Goal: Transaction & Acquisition: Purchase product/service

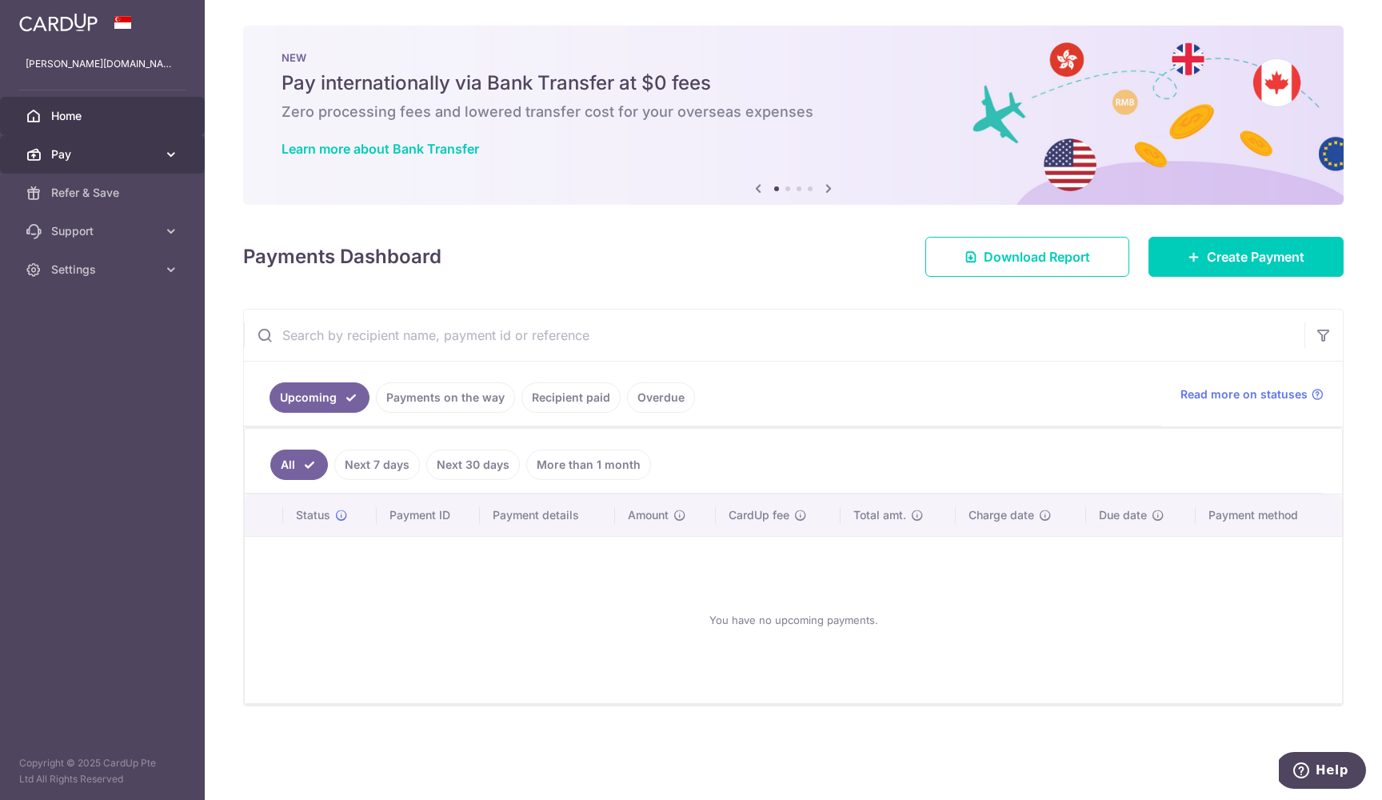
click at [138, 151] on span "Pay" at bounding box center [104, 154] width 106 height 16
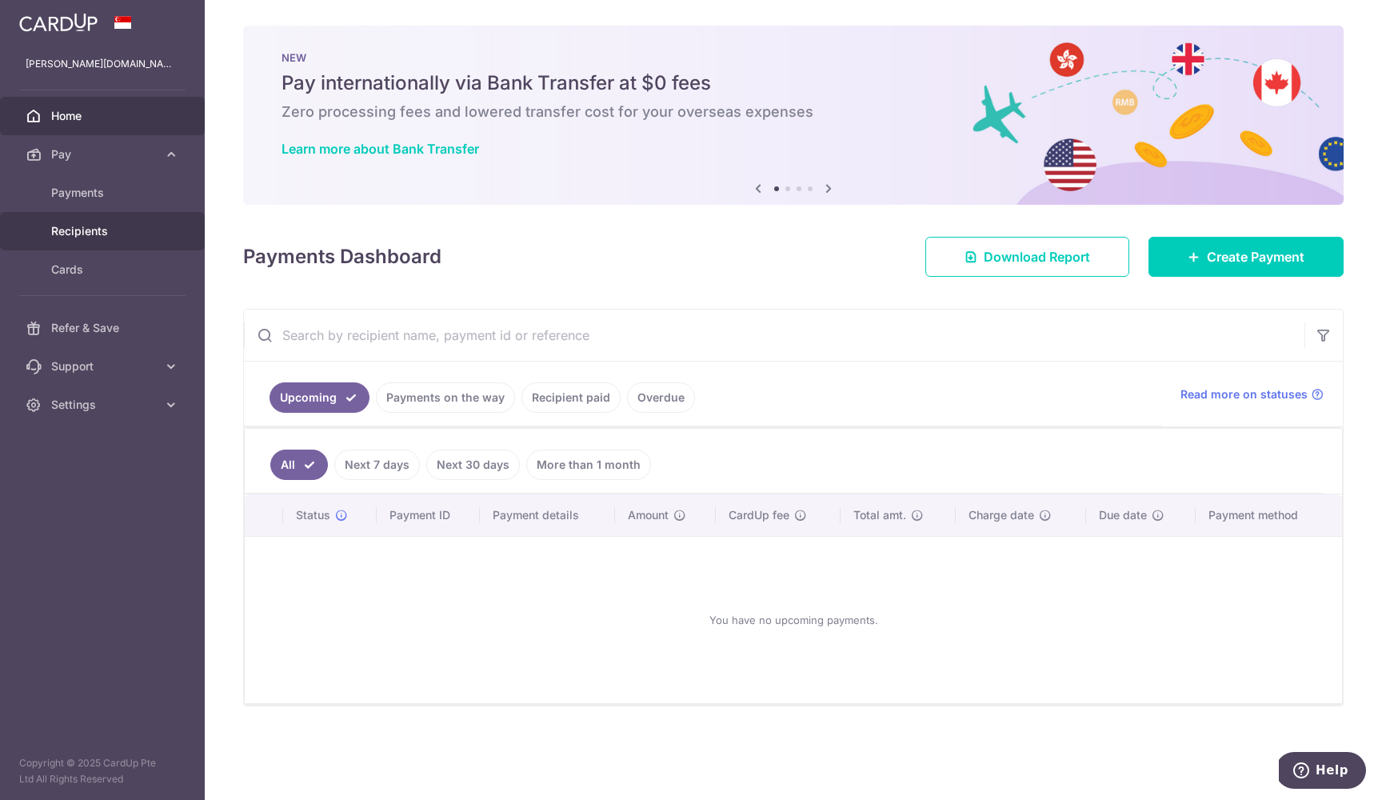
click at [81, 233] on span "Recipients" at bounding box center [104, 231] width 106 height 16
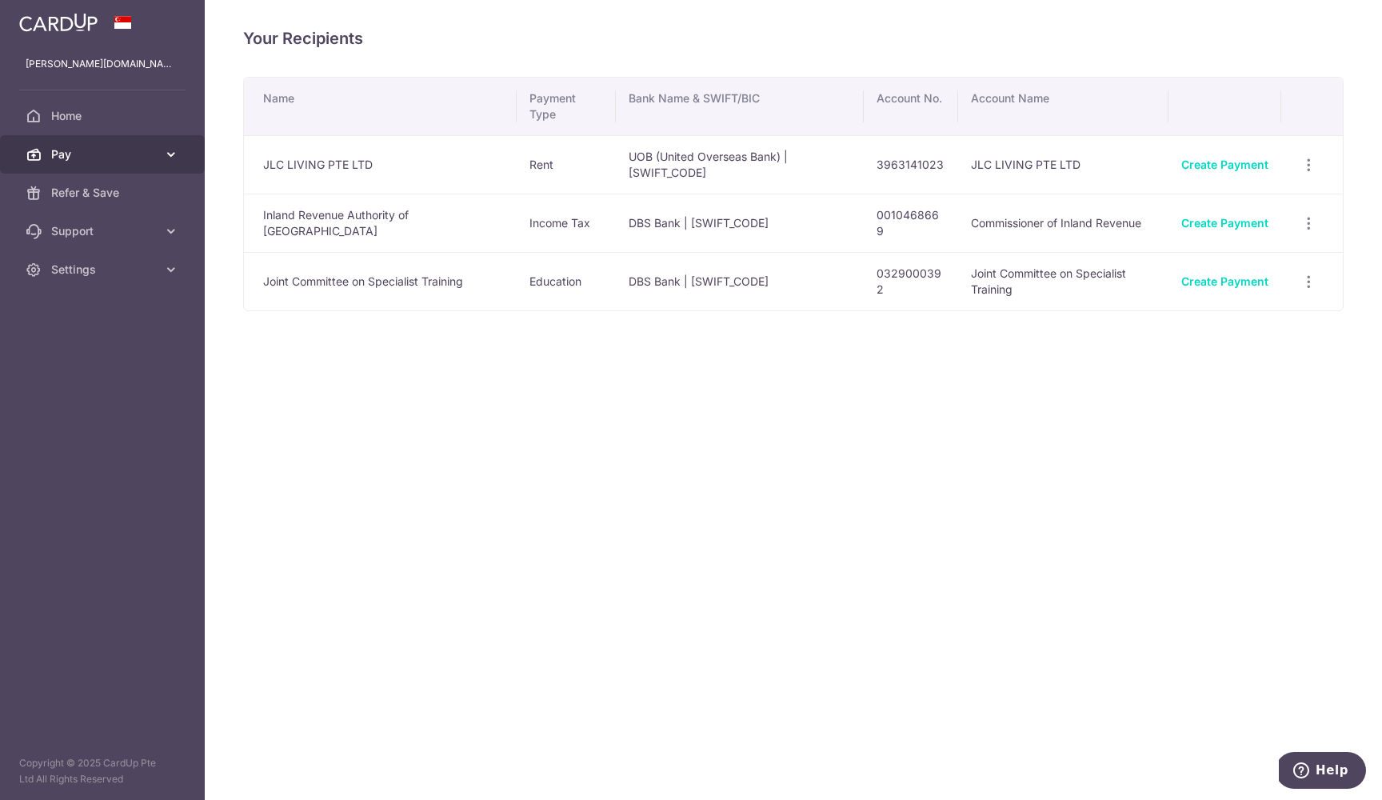
click at [74, 166] on link "Pay" at bounding box center [102, 154] width 205 height 38
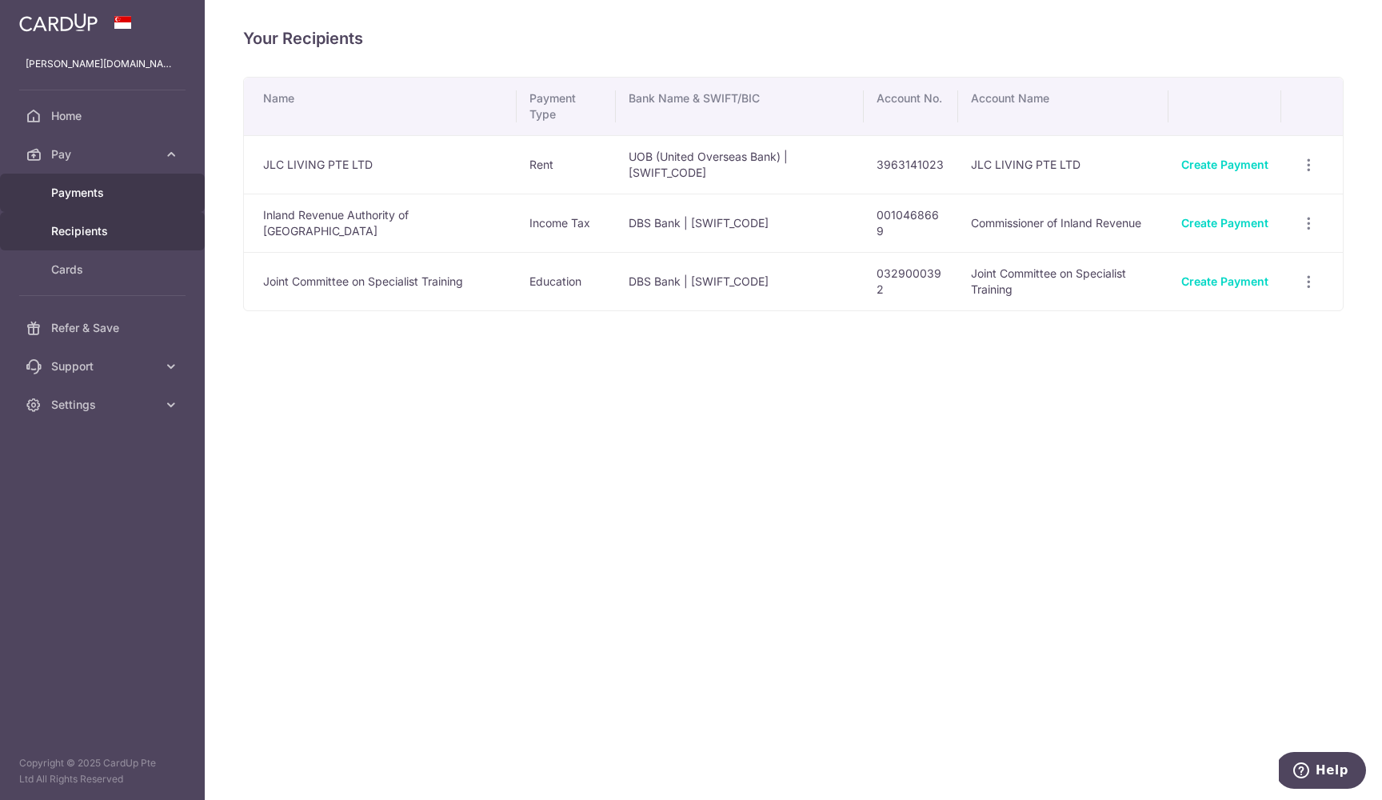
click at [70, 191] on span "Payments" at bounding box center [104, 193] width 106 height 16
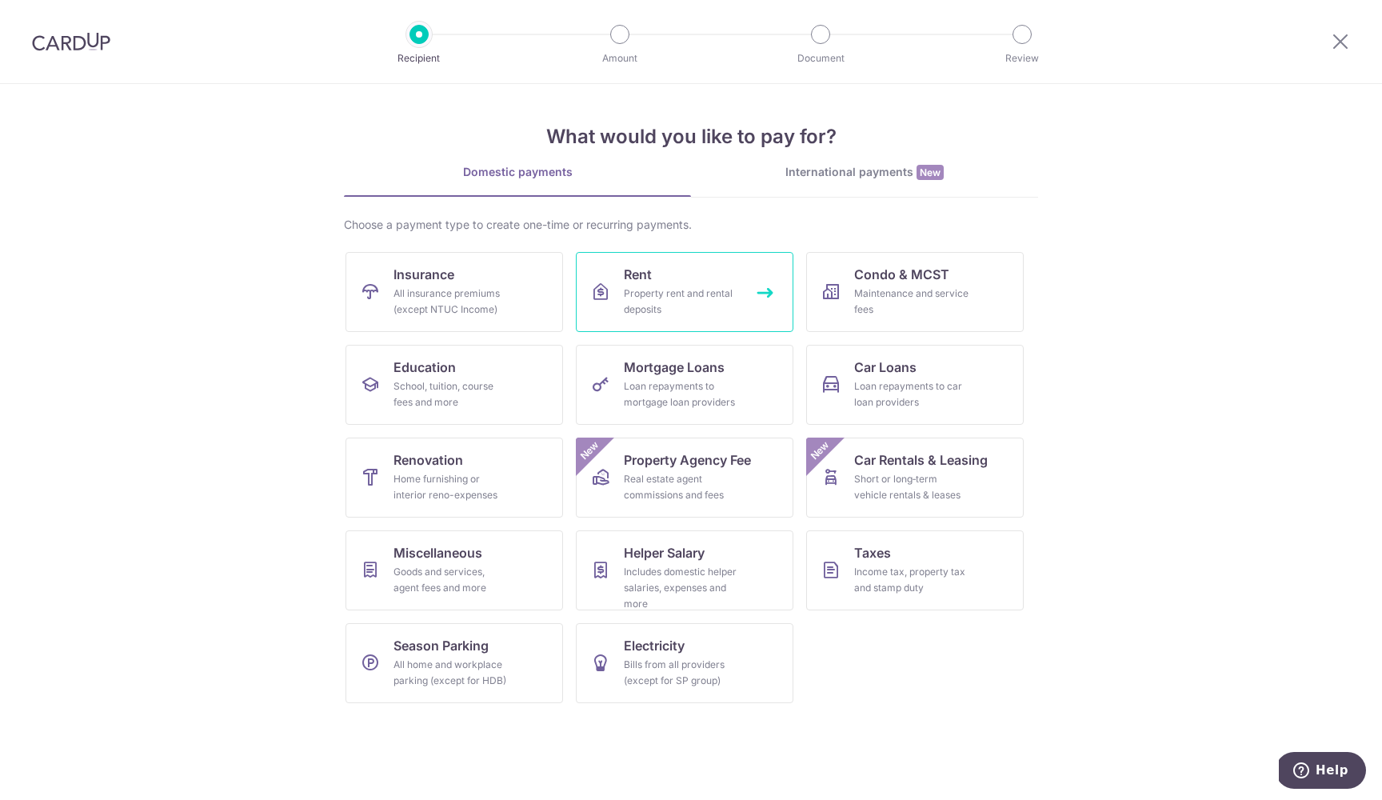
click at [693, 282] on link "Rent Property rent and rental deposits" at bounding box center [685, 292] width 218 height 80
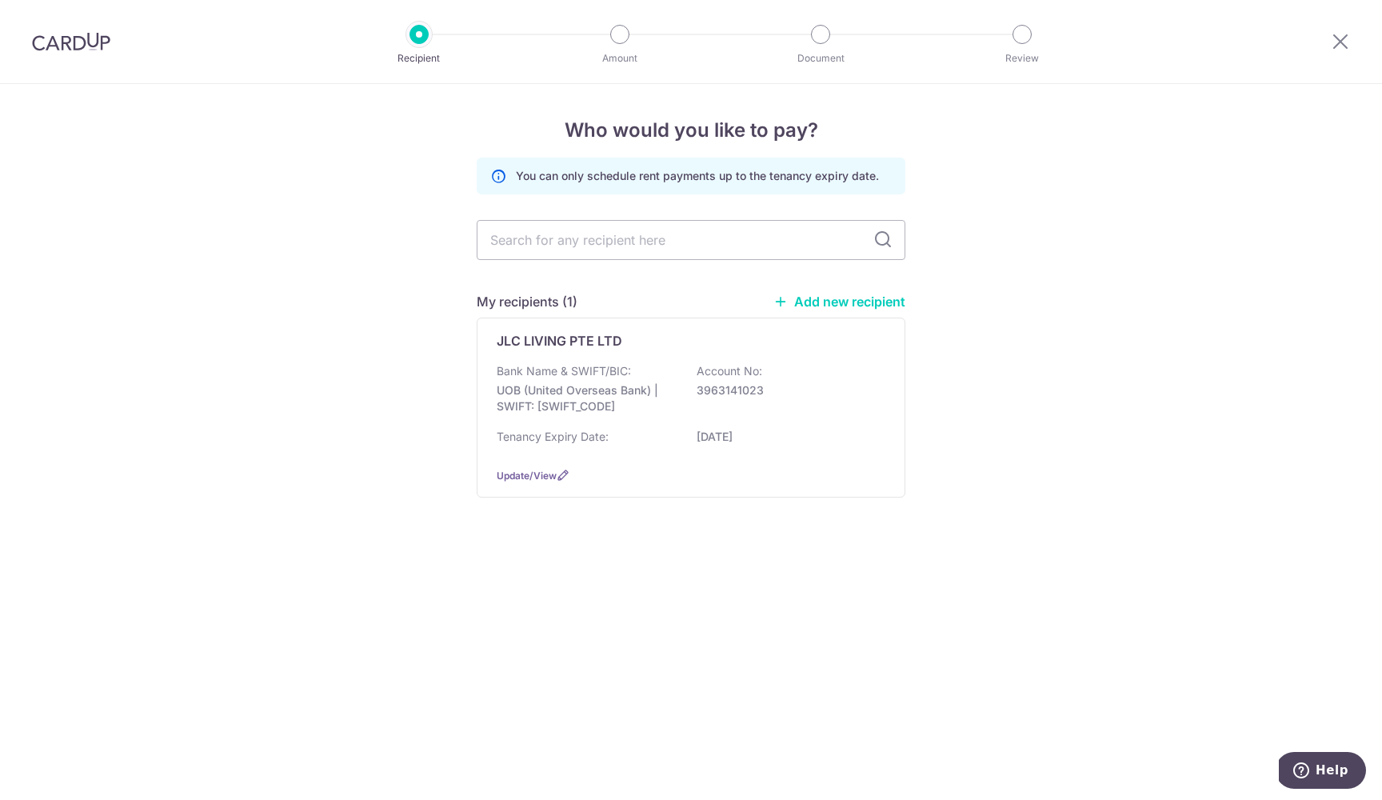
click at [814, 300] on link "Add new recipient" at bounding box center [839, 302] width 132 height 16
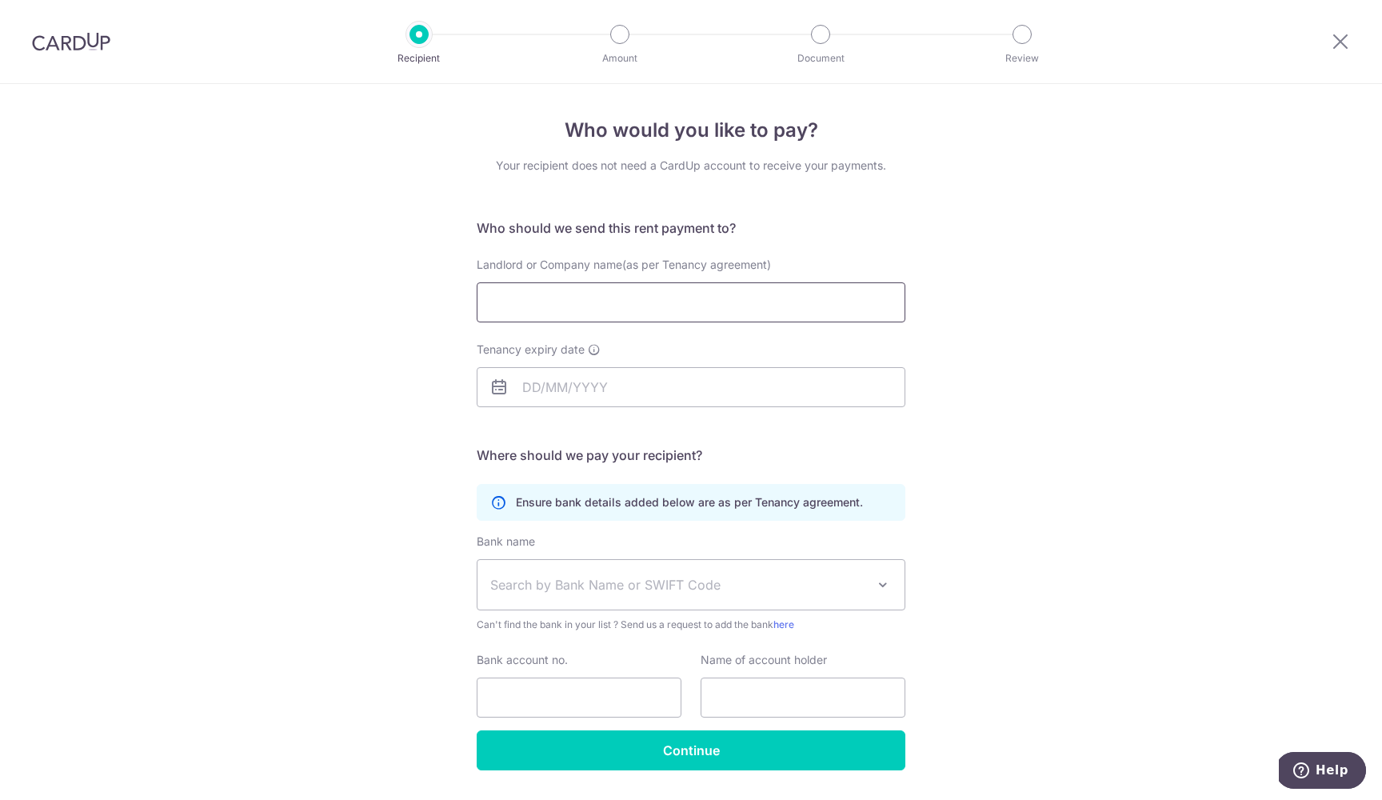
click at [762, 302] on input "Landlord or Company name(as per Tenancy agreement)" at bounding box center [691, 302] width 429 height 40
click at [549, 305] on input "Landlord or Company name(as per Tenancy agreement)" at bounding box center [691, 302] width 429 height 40
paste input "__________________"
drag, startPoint x: 618, startPoint y: 304, endPoint x: 374, endPoint y: 304, distance: 243.9
click at [377, 304] on div "Who would you like to pay? Your recipient does not need a CardUp account to rec…" at bounding box center [691, 464] width 1382 height 761
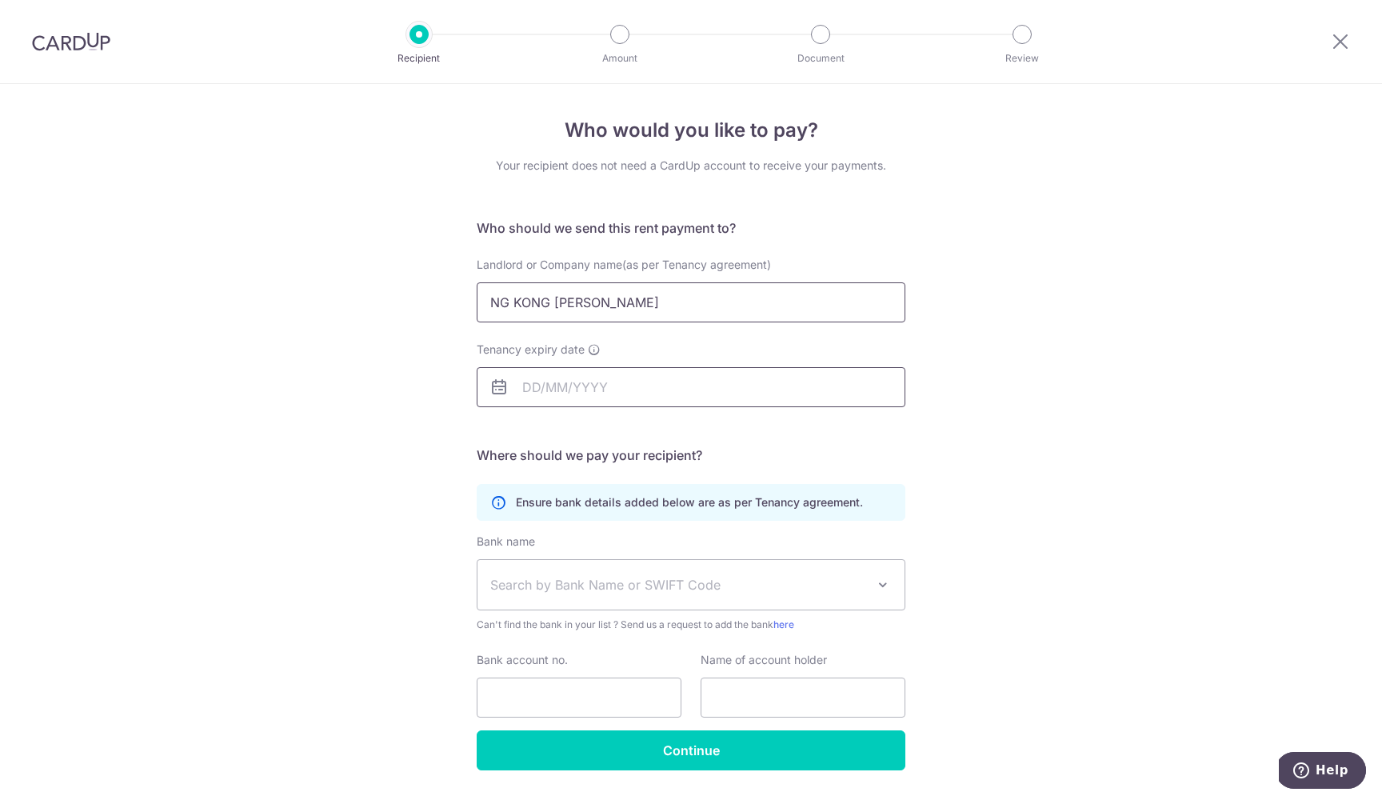
type input "NG KONG TENG KELVIN"
click at [549, 388] on input "Tenancy expiry date" at bounding box center [691, 387] width 429 height 40
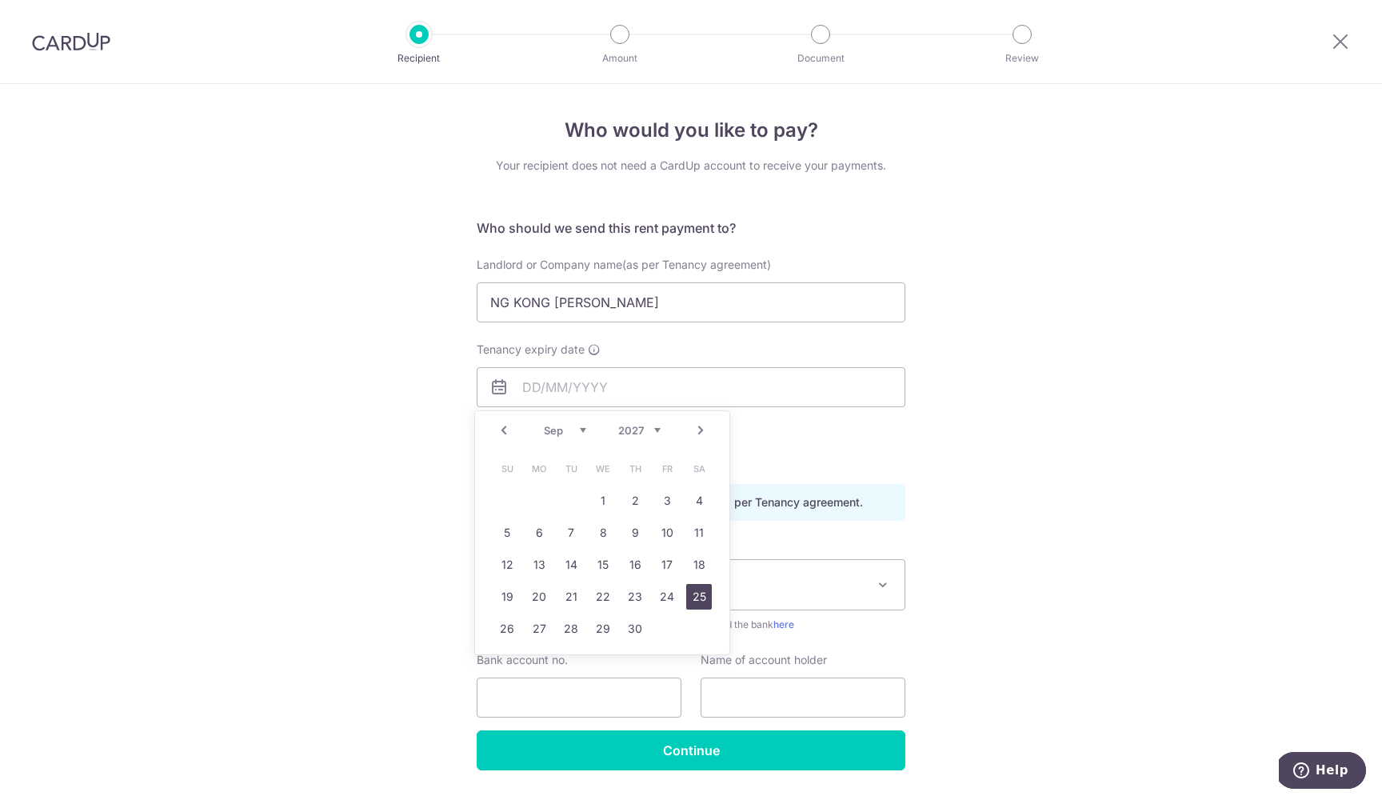
click at [697, 591] on link "25" at bounding box center [699, 597] width 26 height 26
type input "25/09/2027"
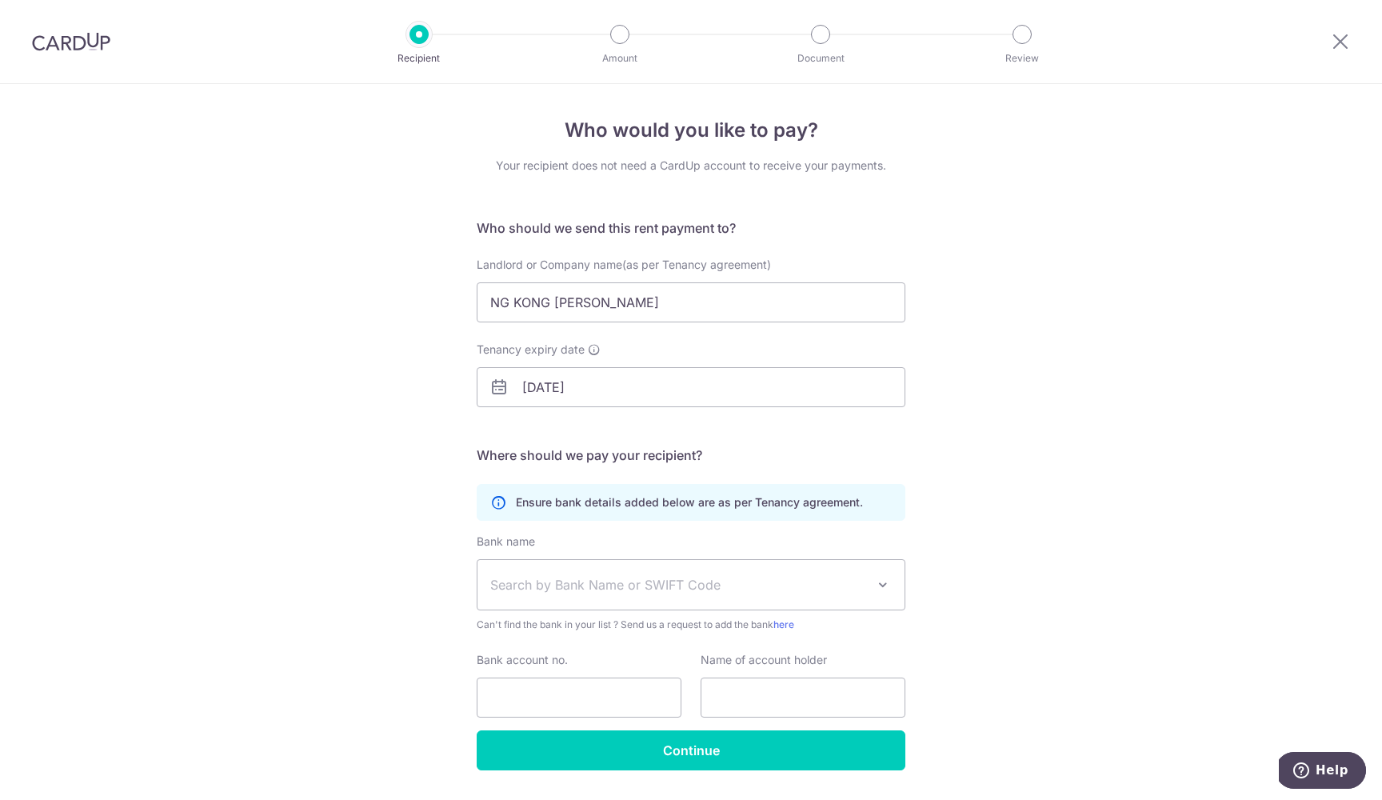
click at [946, 462] on div "Who would you like to pay? Your recipient does not need a CardUp account to rec…" at bounding box center [691, 464] width 1382 height 761
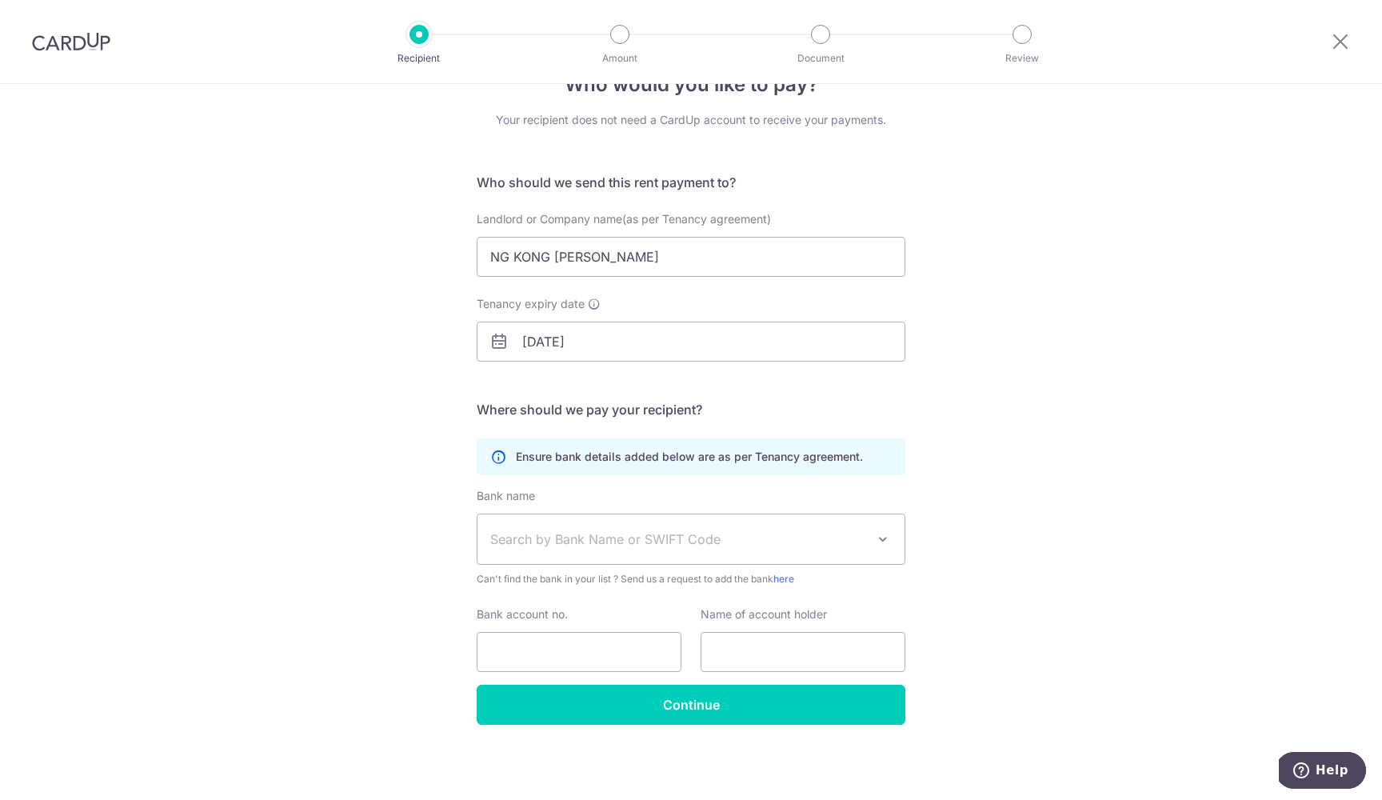
scroll to position [46, 0]
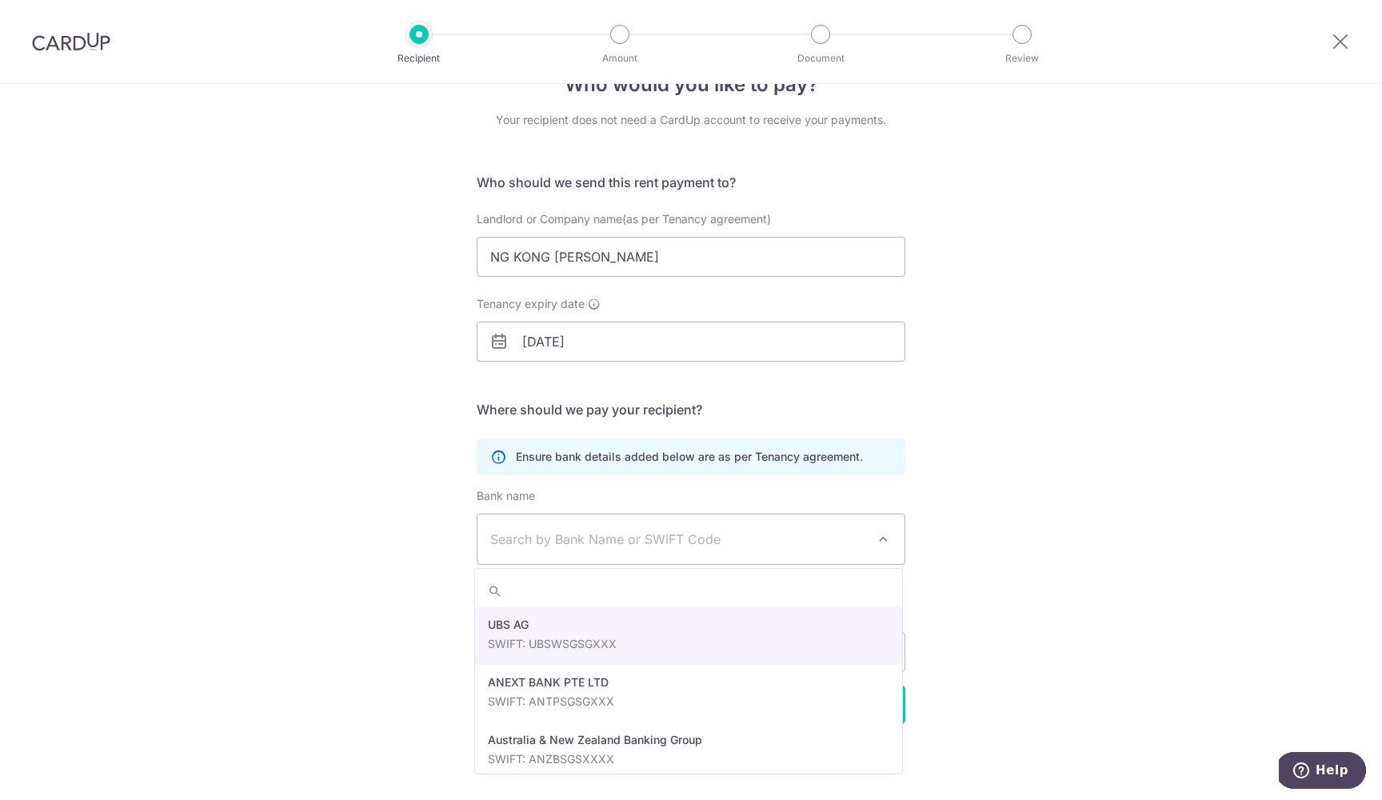
click at [806, 545] on span "Search by Bank Name or SWIFT Code" at bounding box center [678, 538] width 376 height 19
type input "DBS"
select select "6"
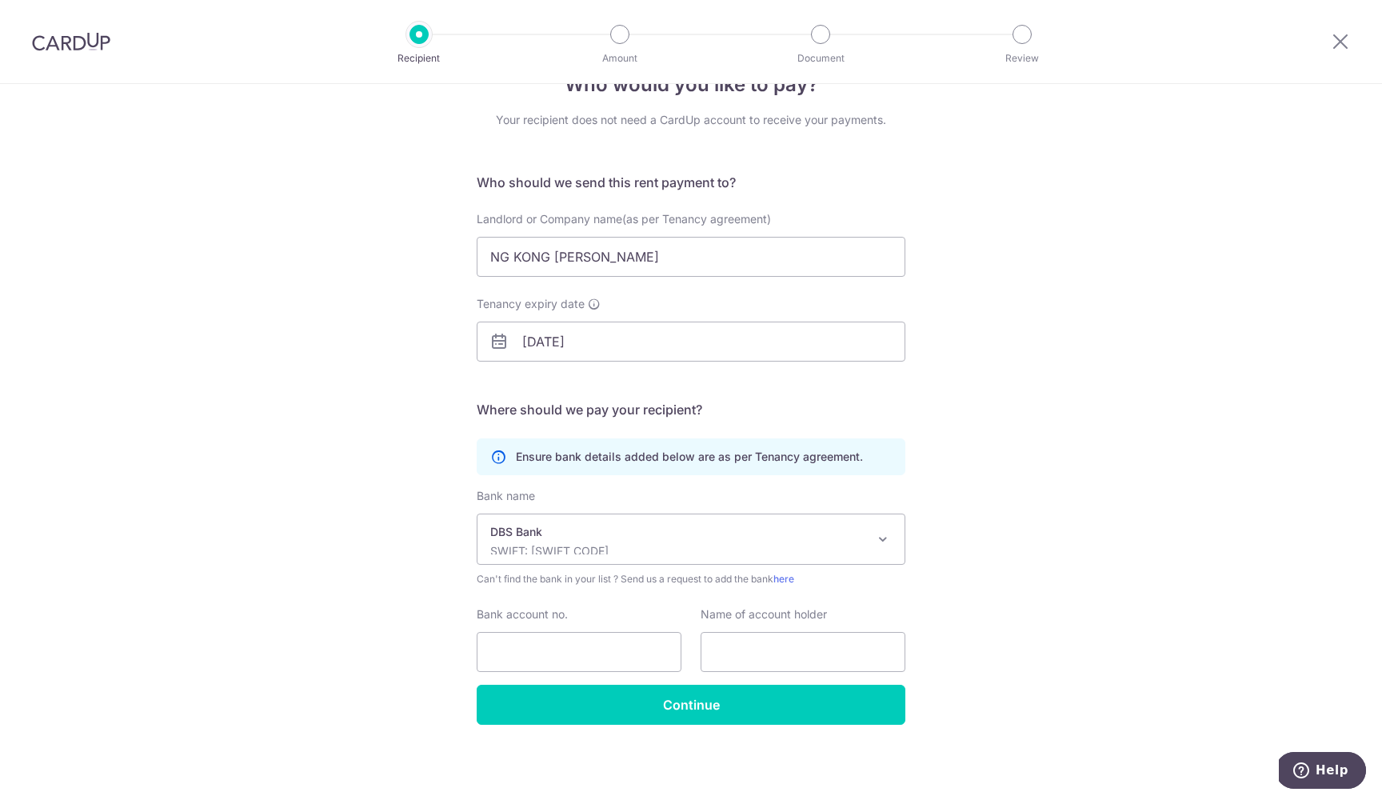
click at [395, 609] on div "Who would you like to pay? Your recipient does not need a CardUp account to rec…" at bounding box center [691, 418] width 1382 height 761
click at [559, 656] on input "Bank account no." at bounding box center [579, 652] width 205 height 40
click at [607, 654] on input "0279035588" at bounding box center [579, 652] width 205 height 40
type input "0279035588"
click at [809, 651] on input "text" at bounding box center [803, 652] width 205 height 40
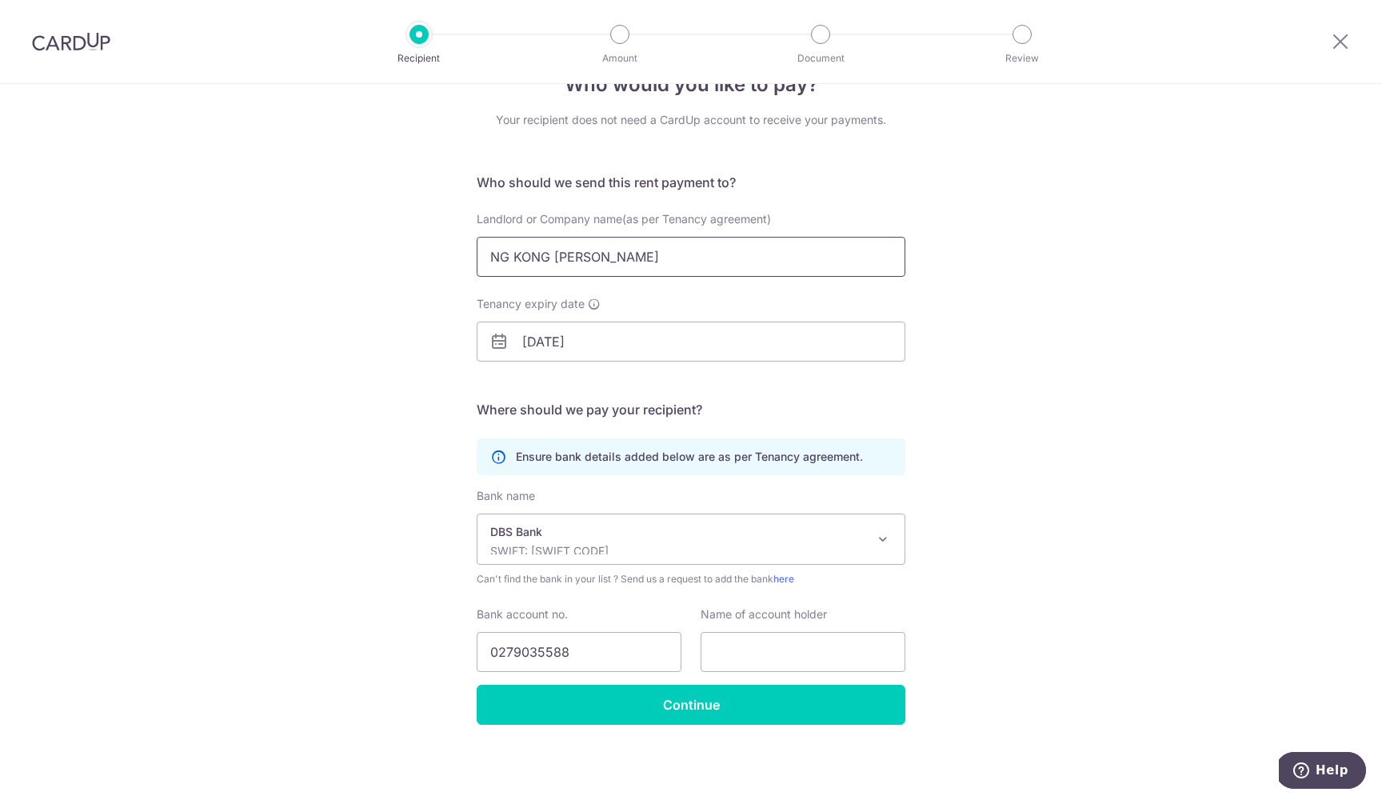
drag, startPoint x: 646, startPoint y: 257, endPoint x: 388, endPoint y: 257, distance: 258.3
click at [388, 257] on div "Who would you like to pay? Your recipient does not need a CardUp account to rec…" at bounding box center [691, 418] width 1382 height 761
click at [769, 639] on input "text" at bounding box center [803, 652] width 205 height 40
paste input "NG KONG TENG KELVIN"
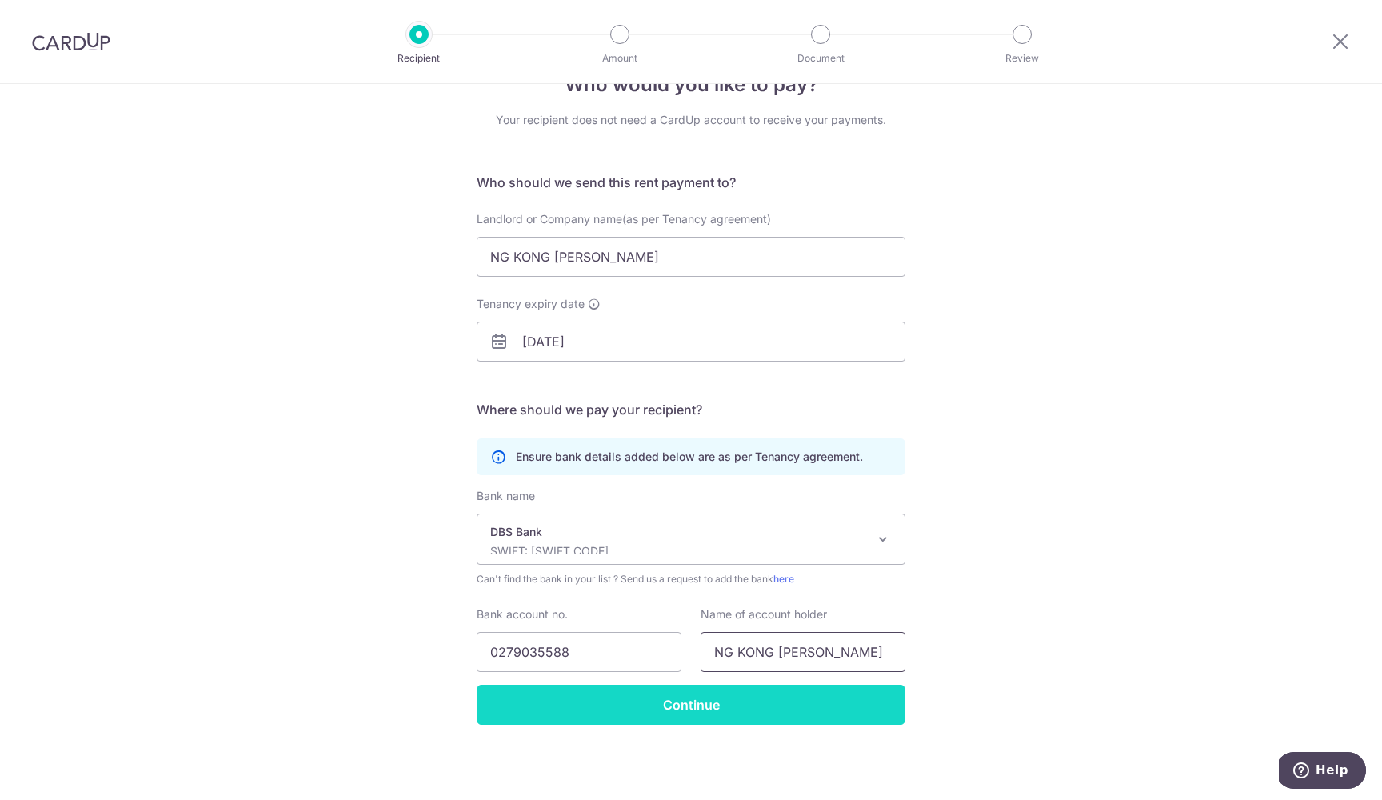
type input "NG KONG TENG KELVIN"
click at [791, 713] on input "Continue" at bounding box center [691, 705] width 429 height 40
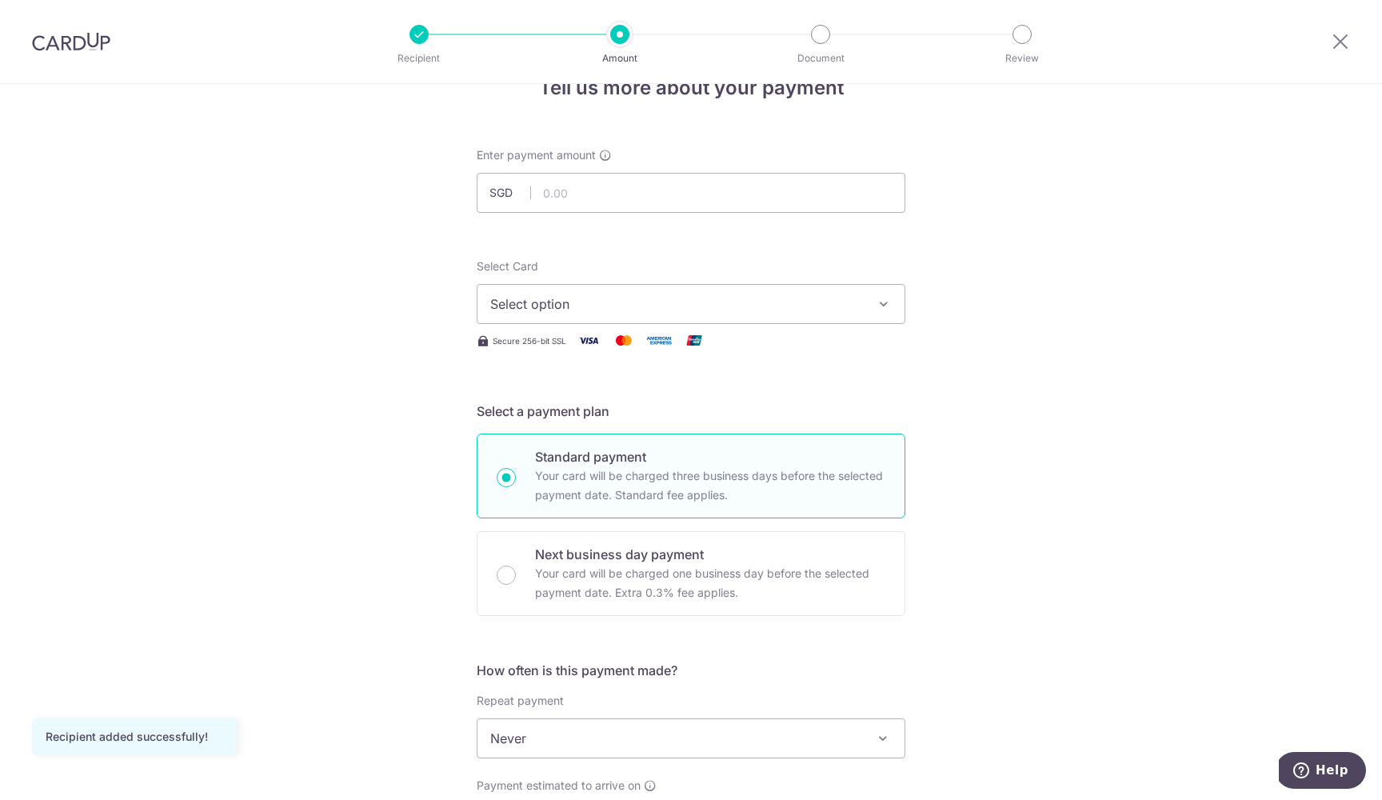
scroll to position [72, 0]
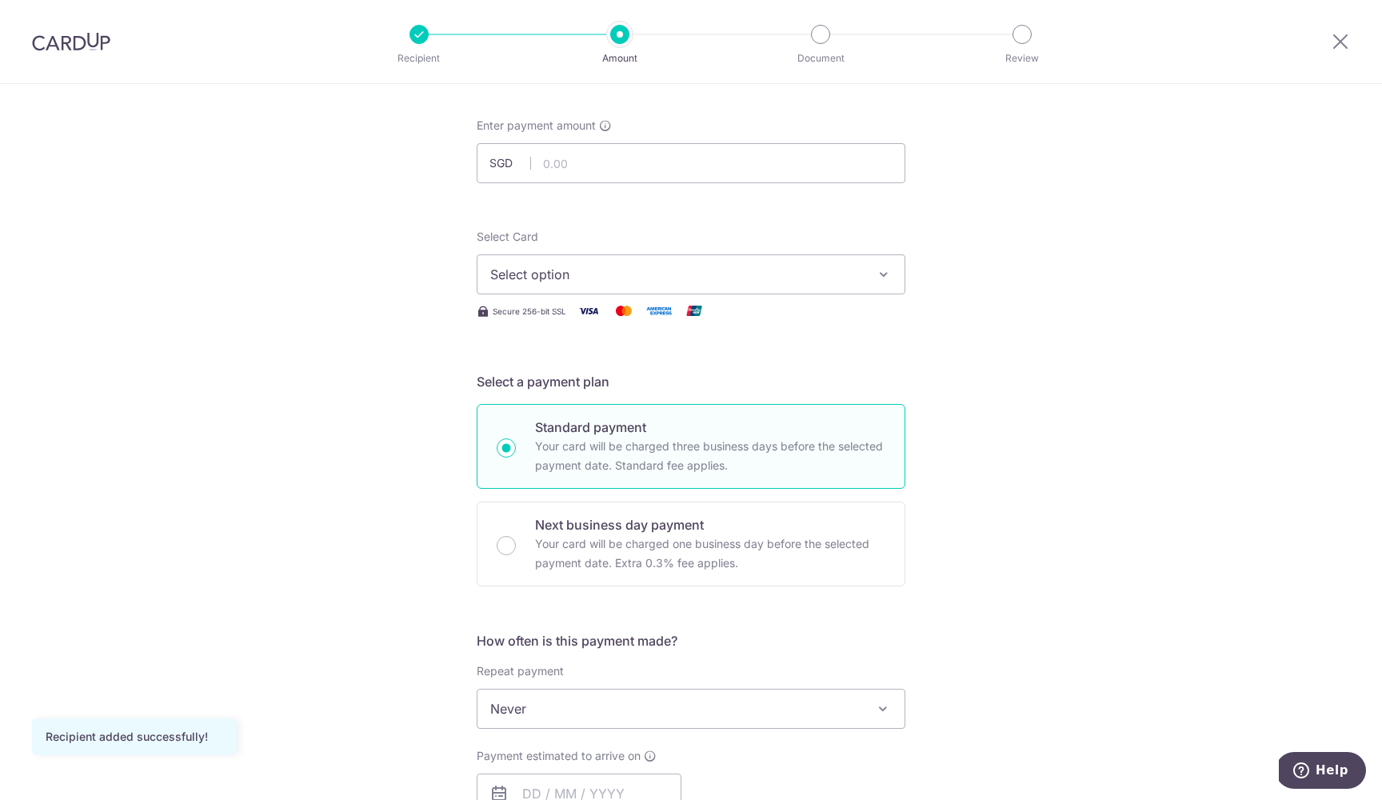
click at [770, 282] on span "Select option" at bounding box center [676, 274] width 373 height 19
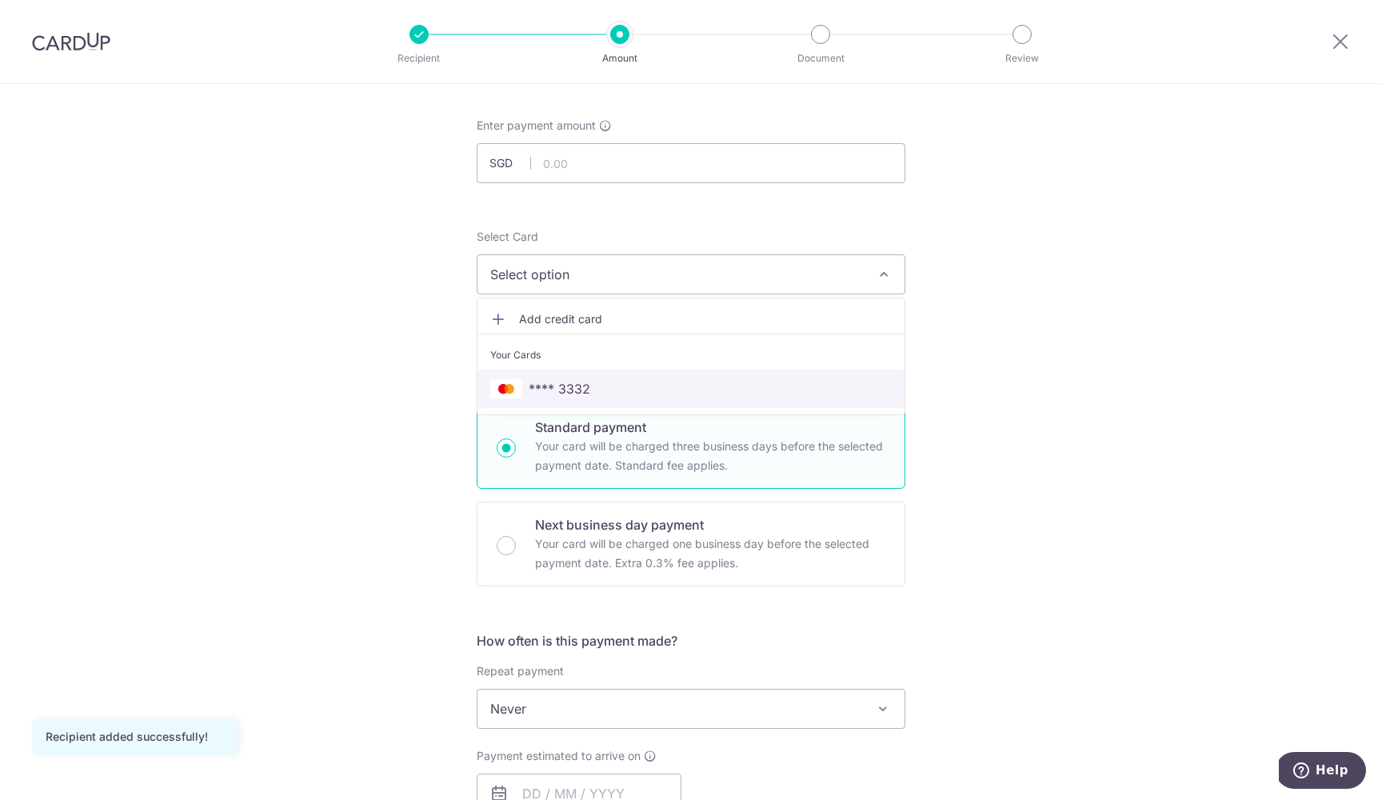
click at [584, 388] on span "**** 3332" at bounding box center [560, 388] width 62 height 19
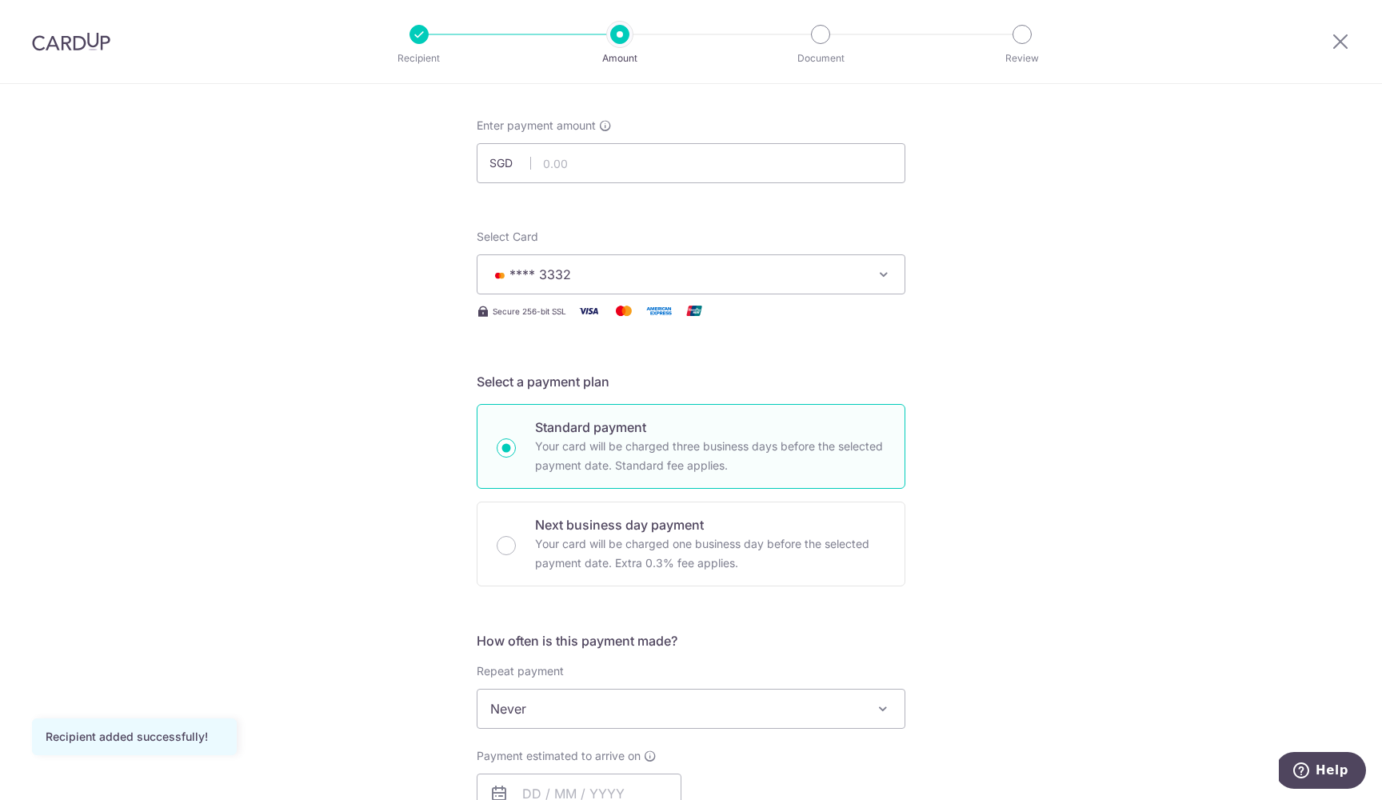
click at [732, 211] on form "Enter payment amount SGD Recipient added successfully! Select Card **** 3332 Ad…" at bounding box center [691, 751] width 429 height 1266
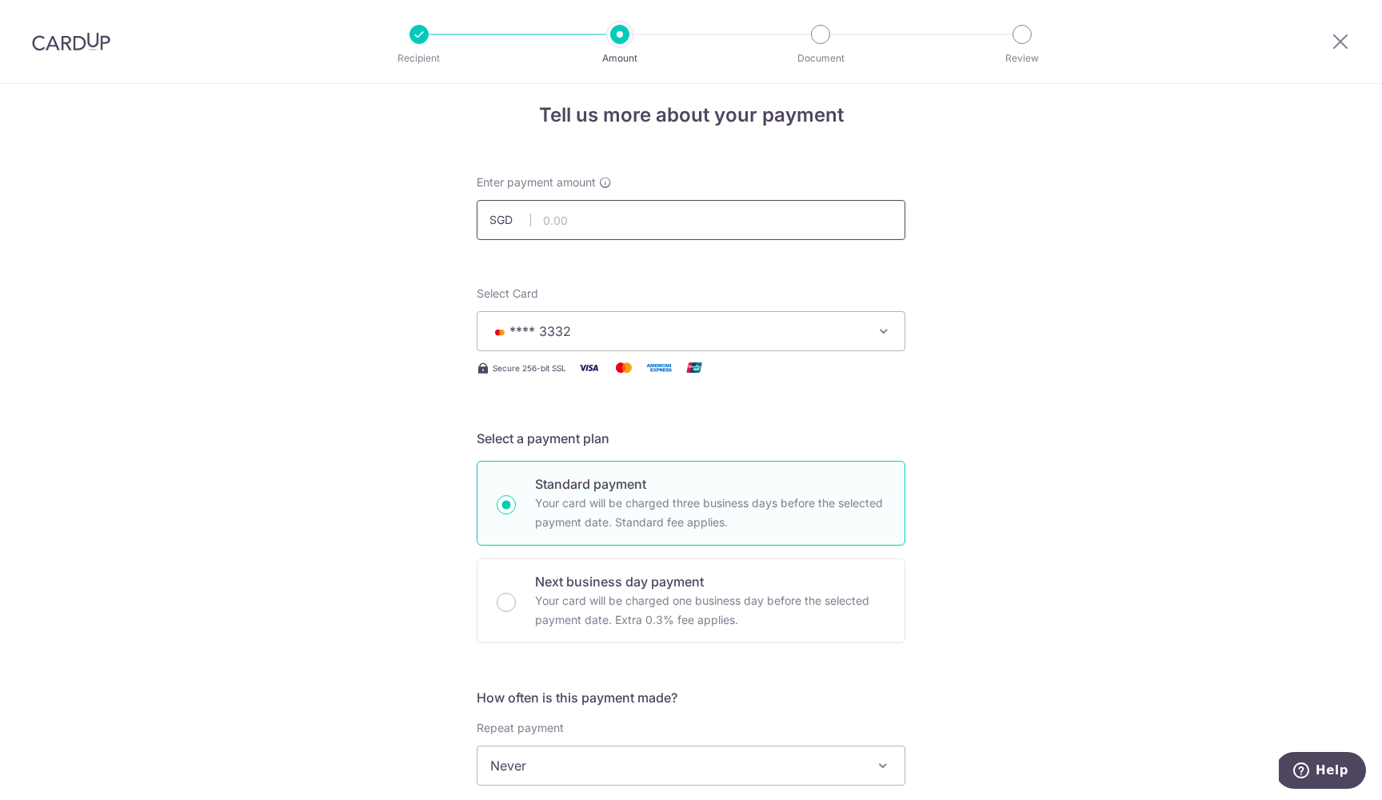
scroll to position [10, 0]
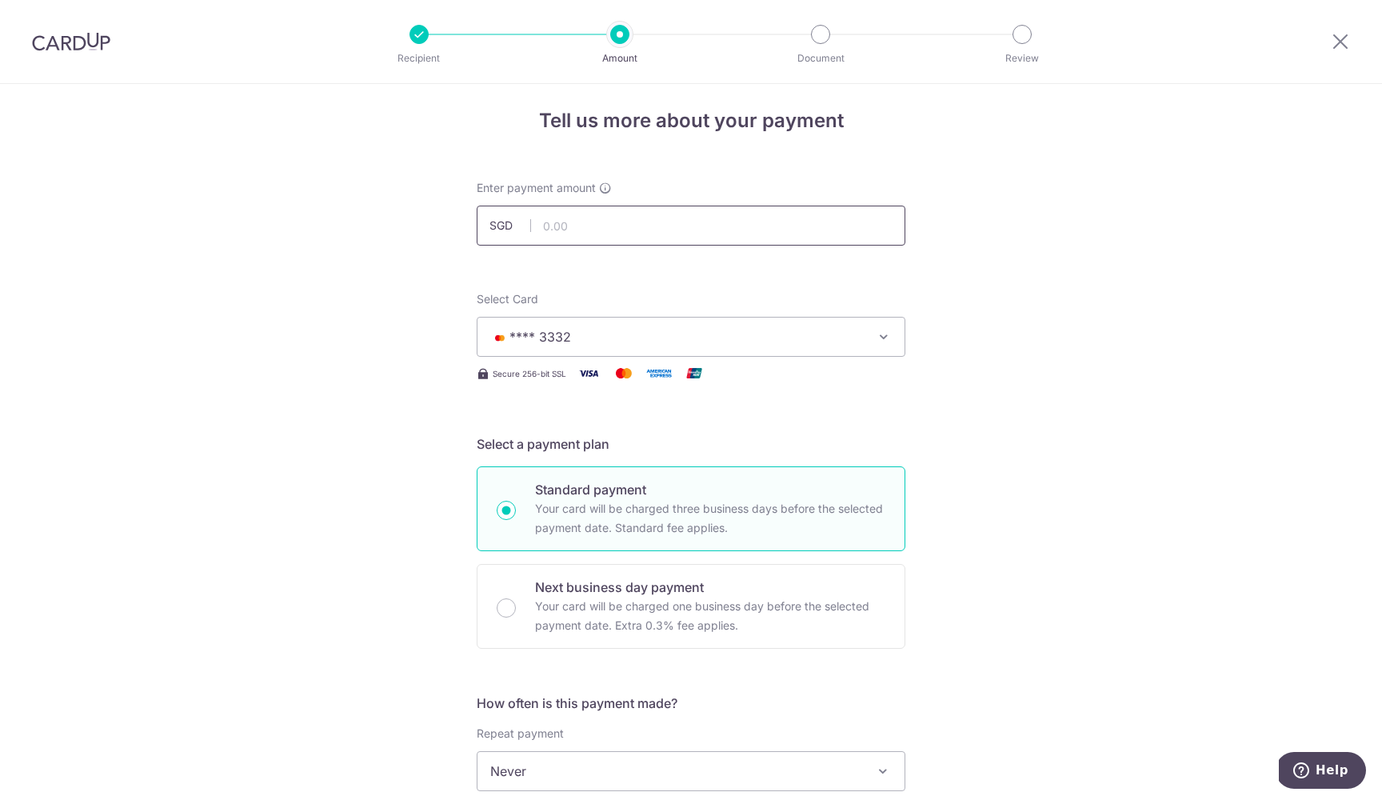
click at [617, 226] on input "text" at bounding box center [691, 226] width 429 height 40
type input "4,300.00"
click at [1046, 415] on div "Tell us more about your payment Enter payment amount SGD 4,300.00 4300.00 Recip…" at bounding box center [691, 797] width 1382 height 1447
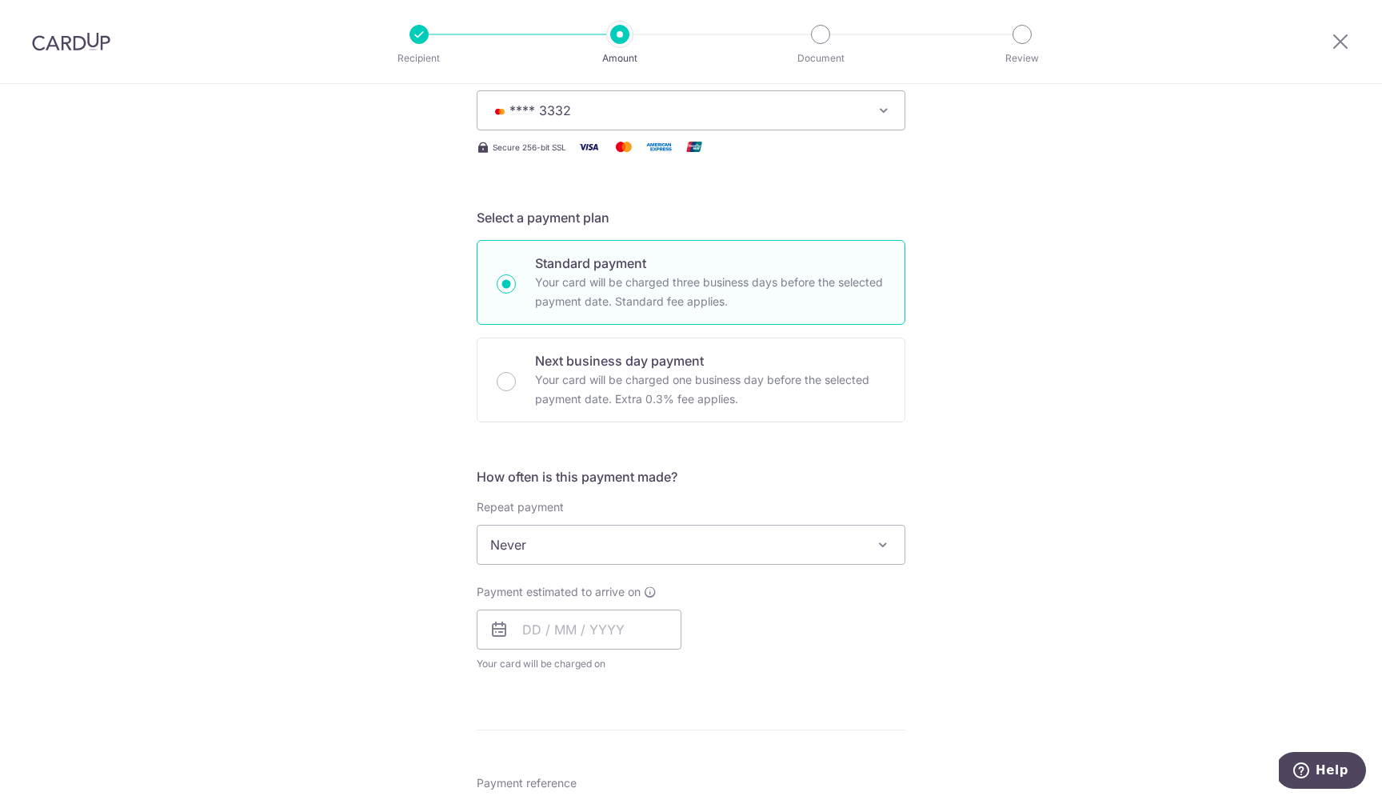
scroll to position [236, 0]
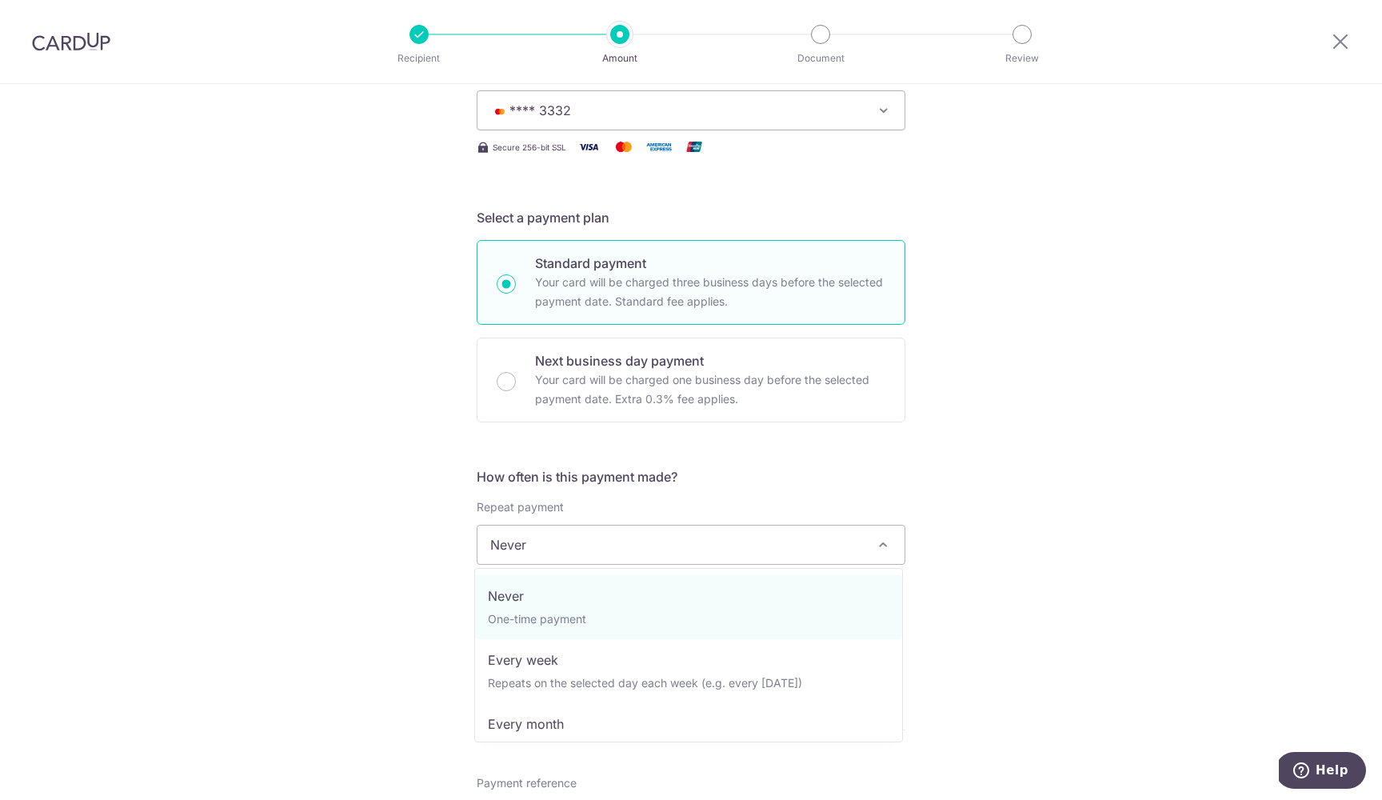
click at [781, 538] on span "Never" at bounding box center [690, 544] width 427 height 38
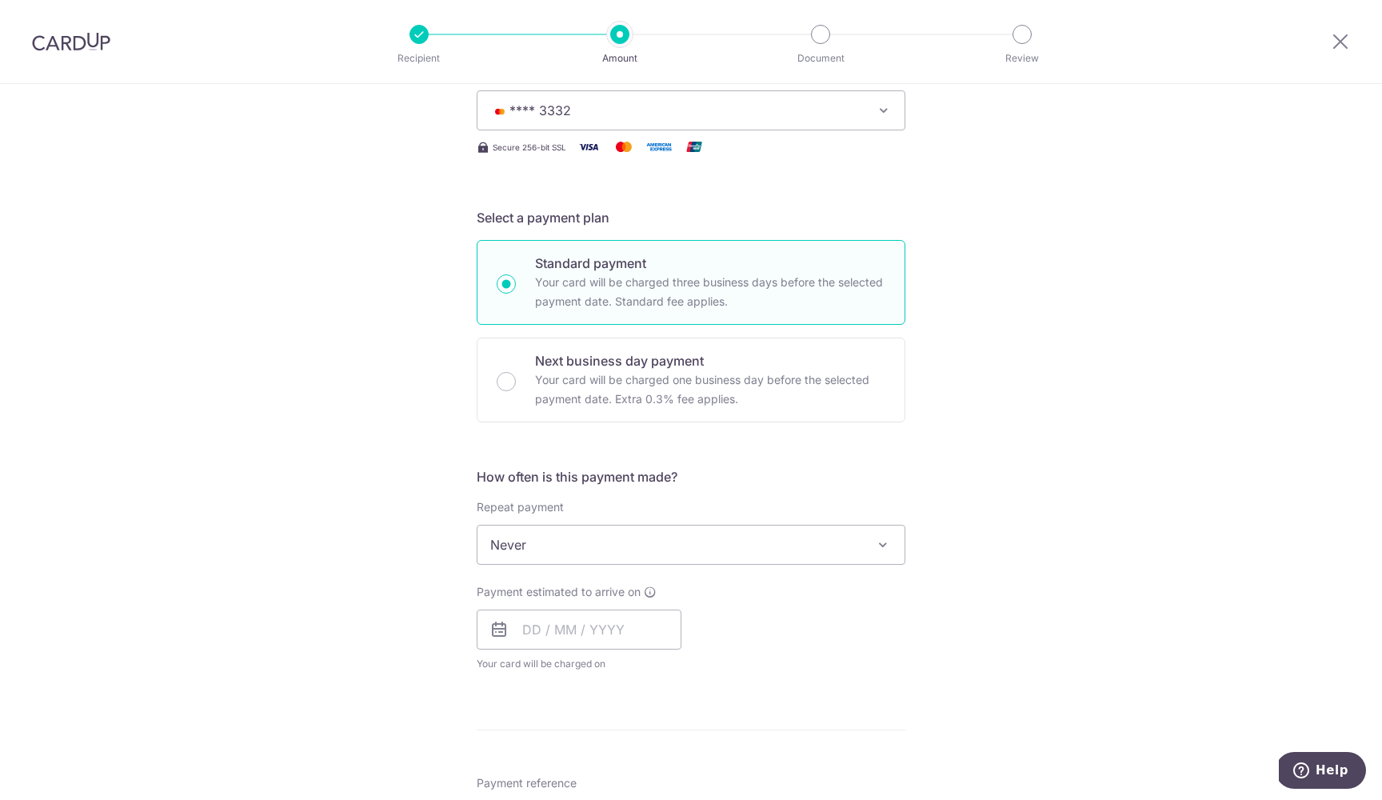
click at [781, 538] on span "Never" at bounding box center [690, 544] width 427 height 38
click at [811, 460] on form "Enter payment amount SGD 4,300.00 4300.00 Recipient added successfully! Select …" at bounding box center [691, 587] width 429 height 1266
click at [493, 633] on icon at bounding box center [498, 629] width 19 height 19
click at [557, 631] on input "text" at bounding box center [579, 629] width 205 height 40
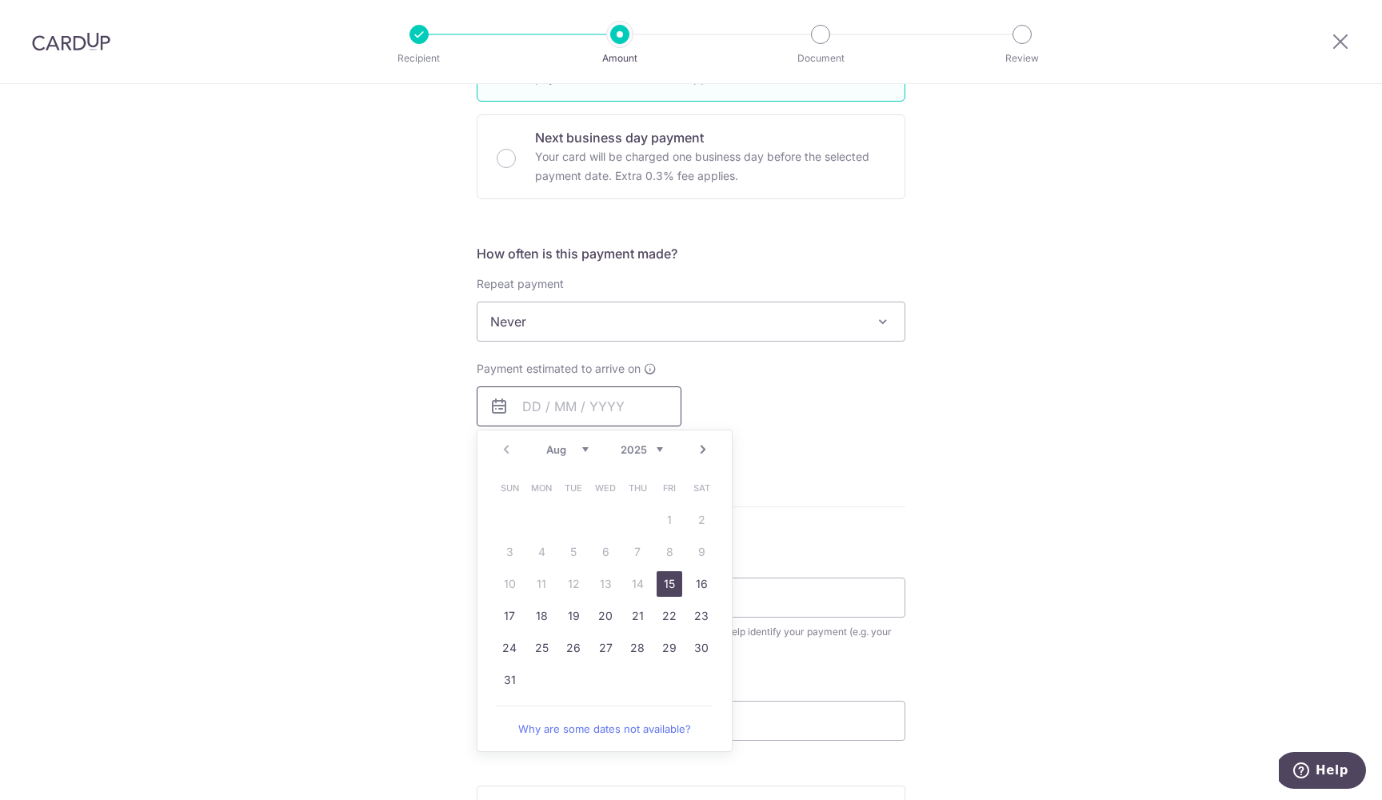
scroll to position [484, 0]
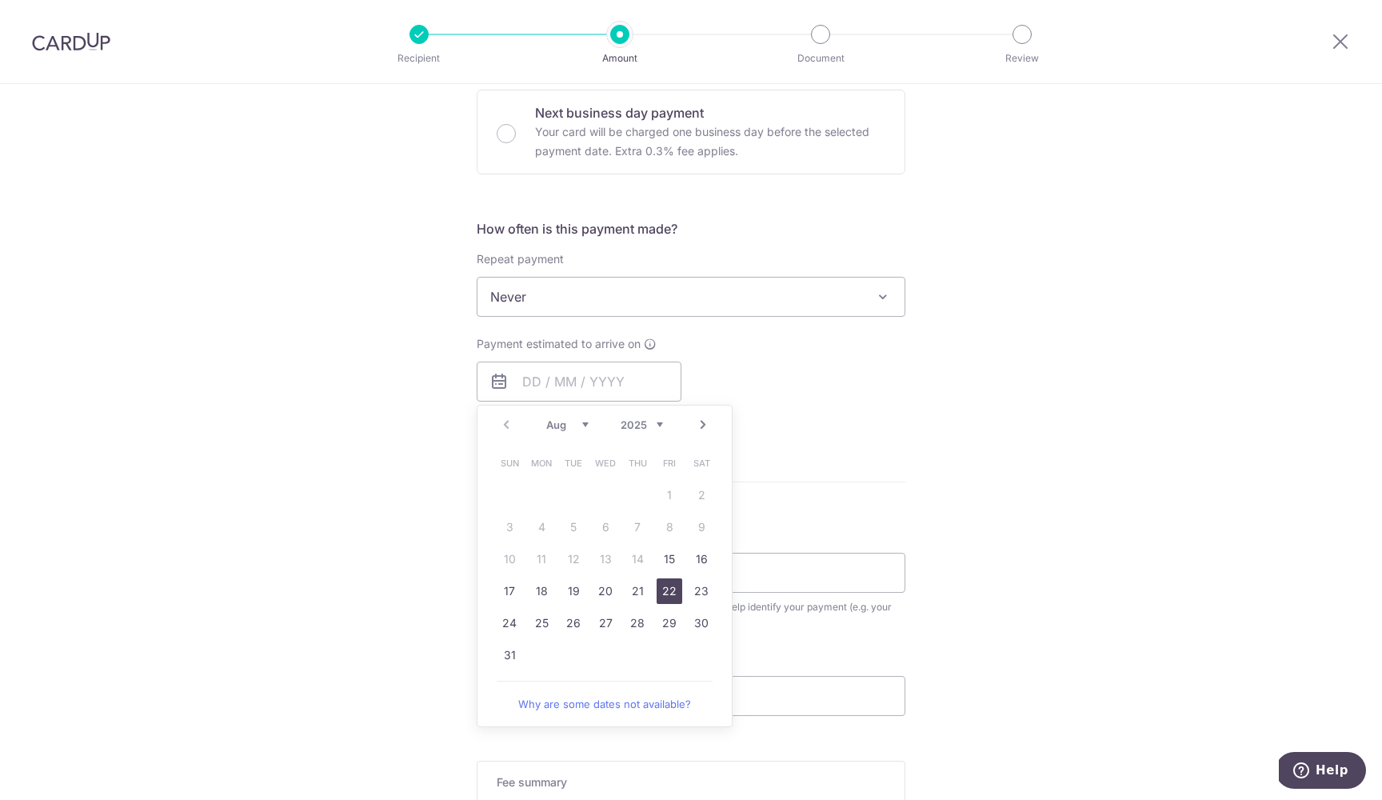
click at [665, 597] on link "22" at bounding box center [670, 591] width 26 height 26
type input "22/08/2025"
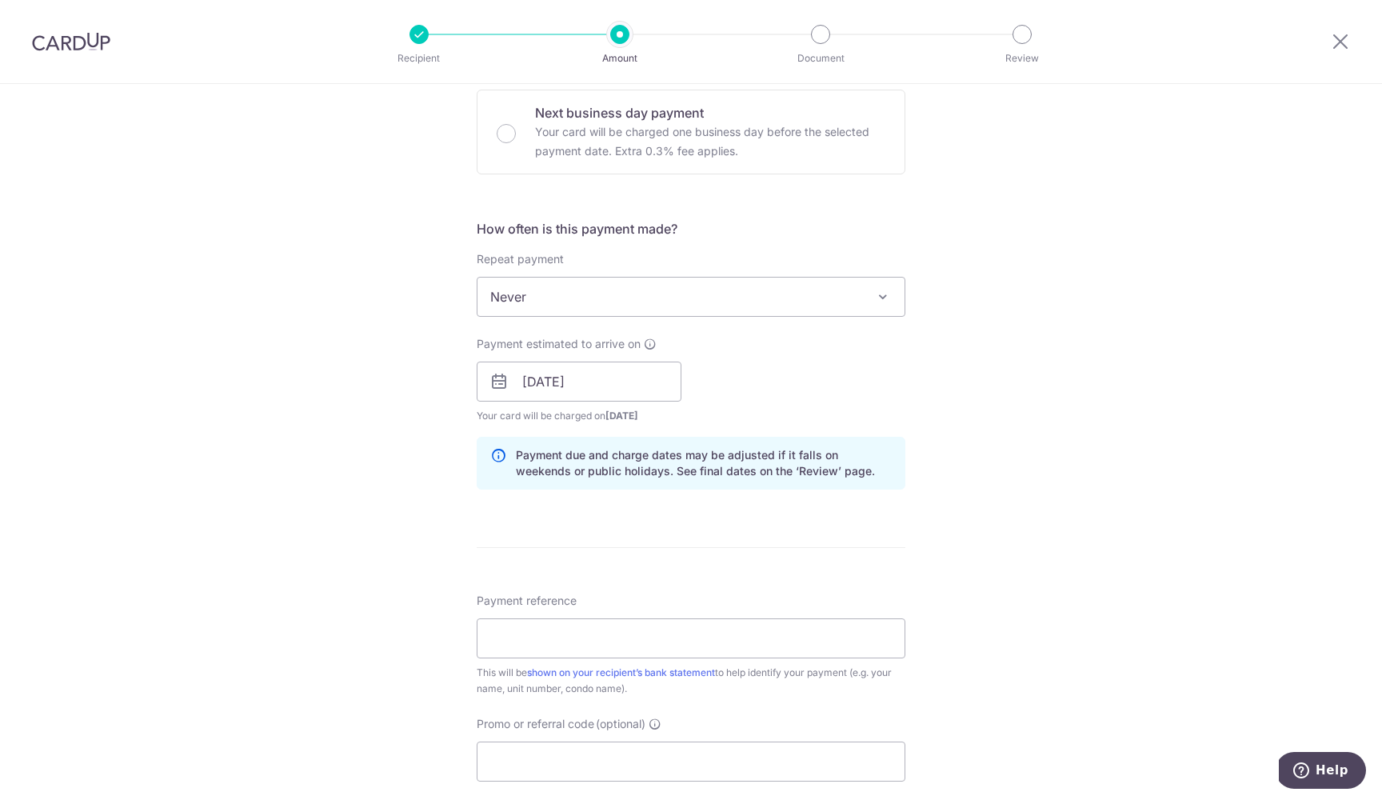
click at [804, 413] on div "Payment estimated to arrive on 22/08/2025 Prev Next Jan Feb Mar Apr May Jun Jul…" at bounding box center [691, 380] width 448 height 88
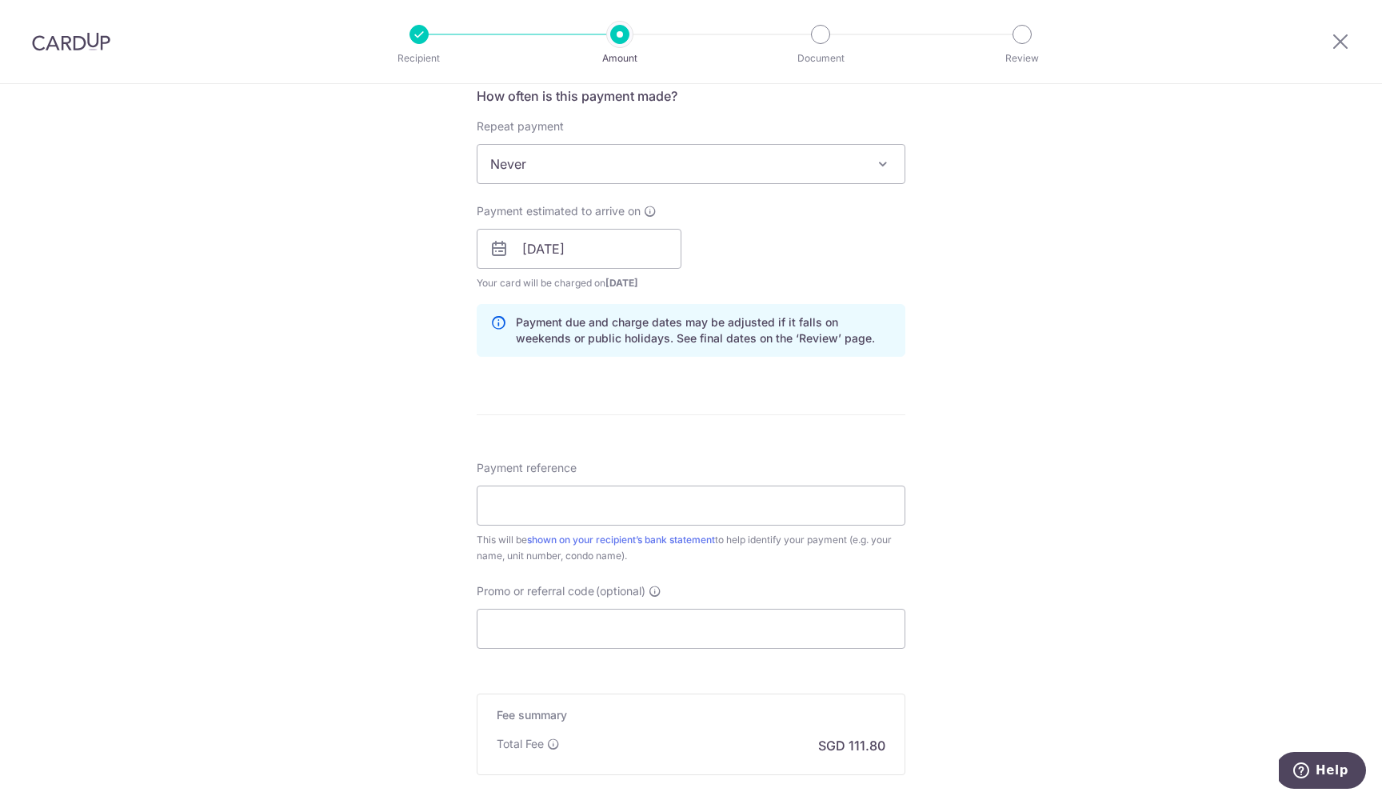
scroll to position [682, 0]
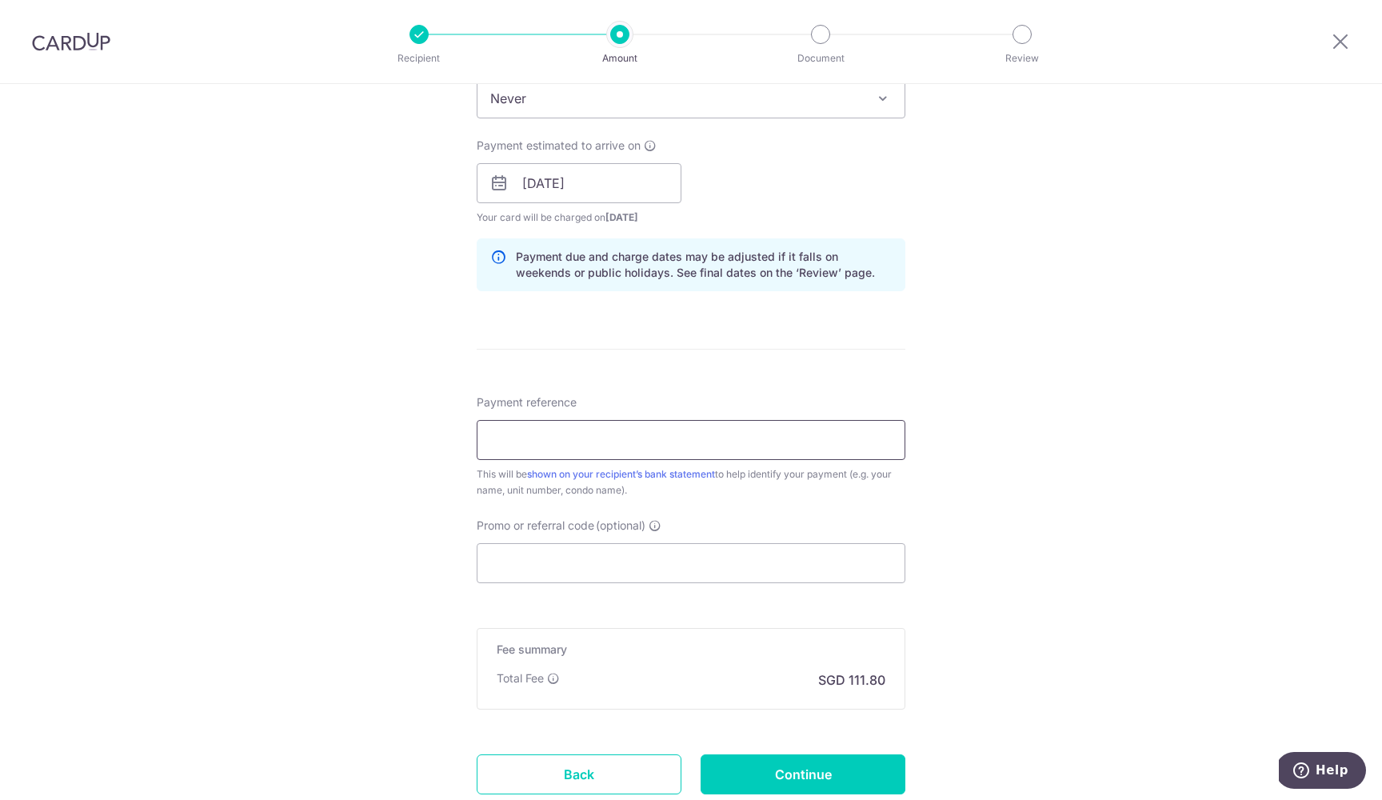
click at [692, 442] on input "Payment reference" at bounding box center [691, 440] width 429 height 40
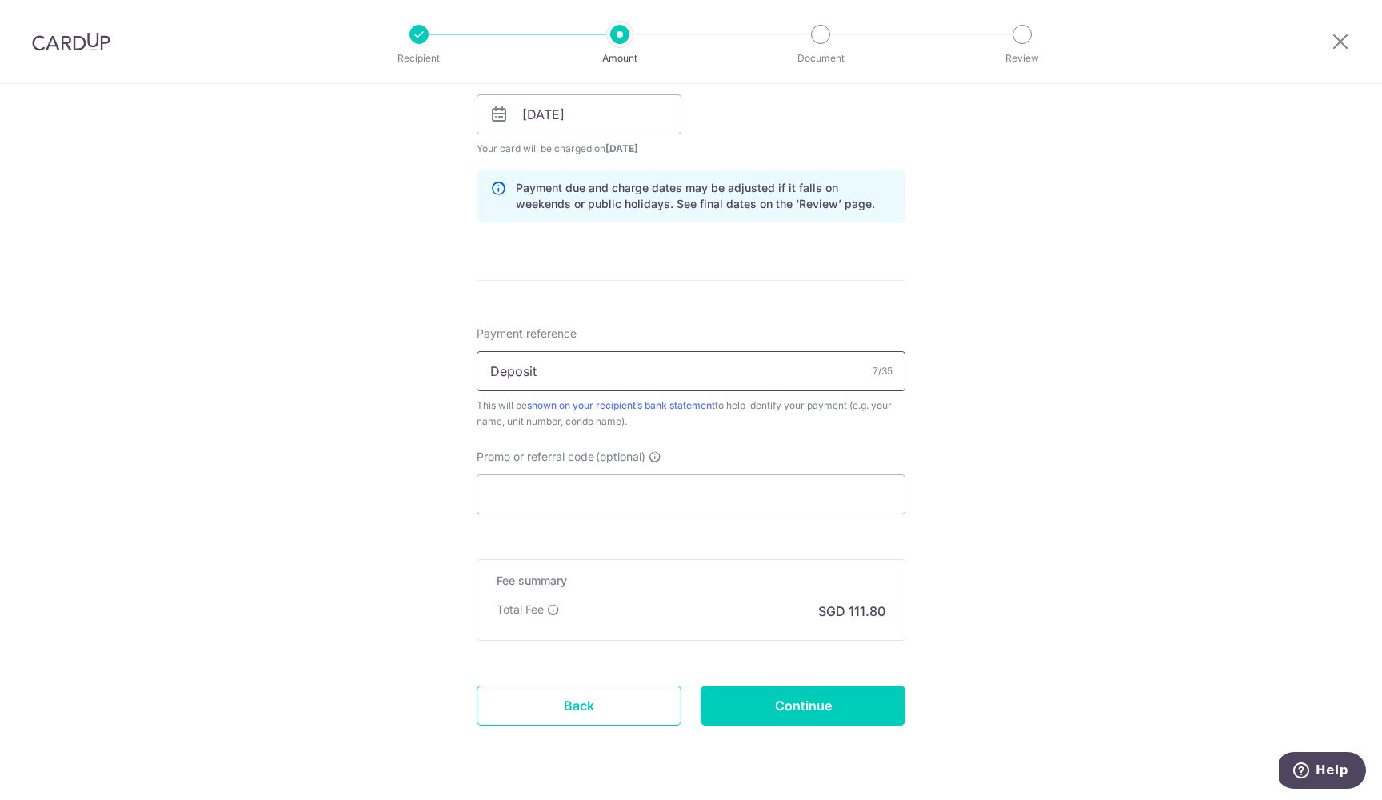
scroll to position [744, 0]
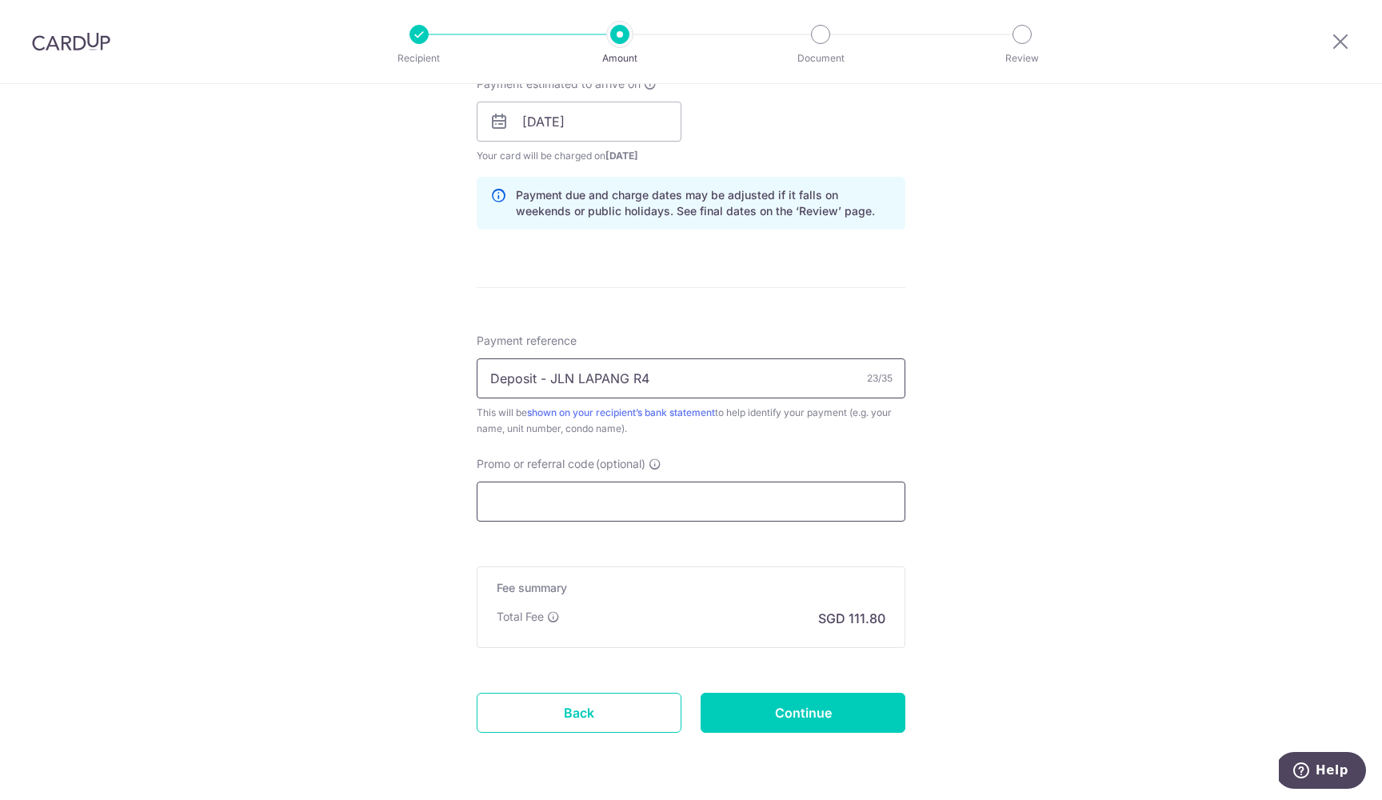
type input "Deposit - JLN LAPANG R4"
click at [669, 501] on input "Promo or referral code (optional)" at bounding box center [691, 501] width 429 height 40
paste input "SAVERENT179"
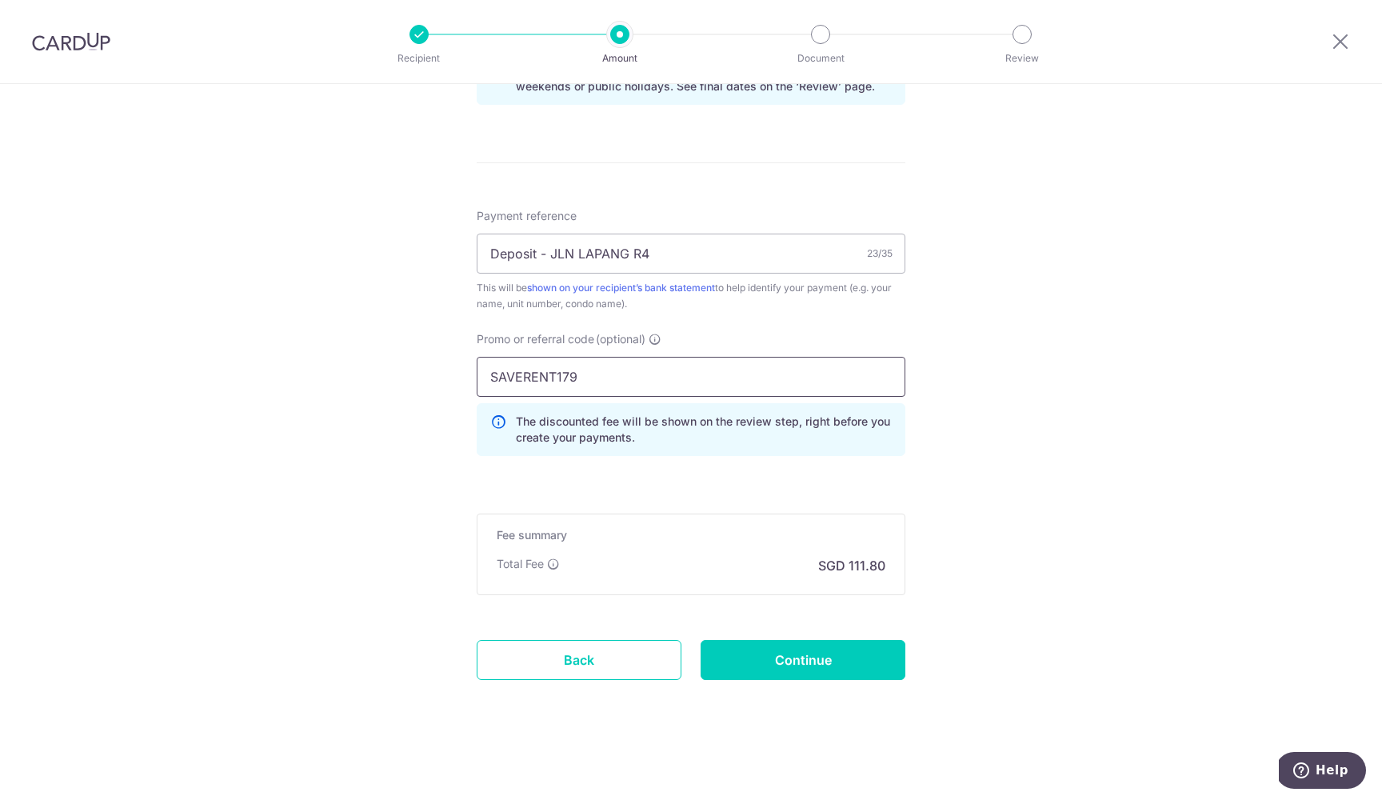
scroll to position [869, 0]
type input "SAVERENT179"
click at [764, 660] on input "Continue" at bounding box center [803, 660] width 205 height 40
type input "Create Schedule"
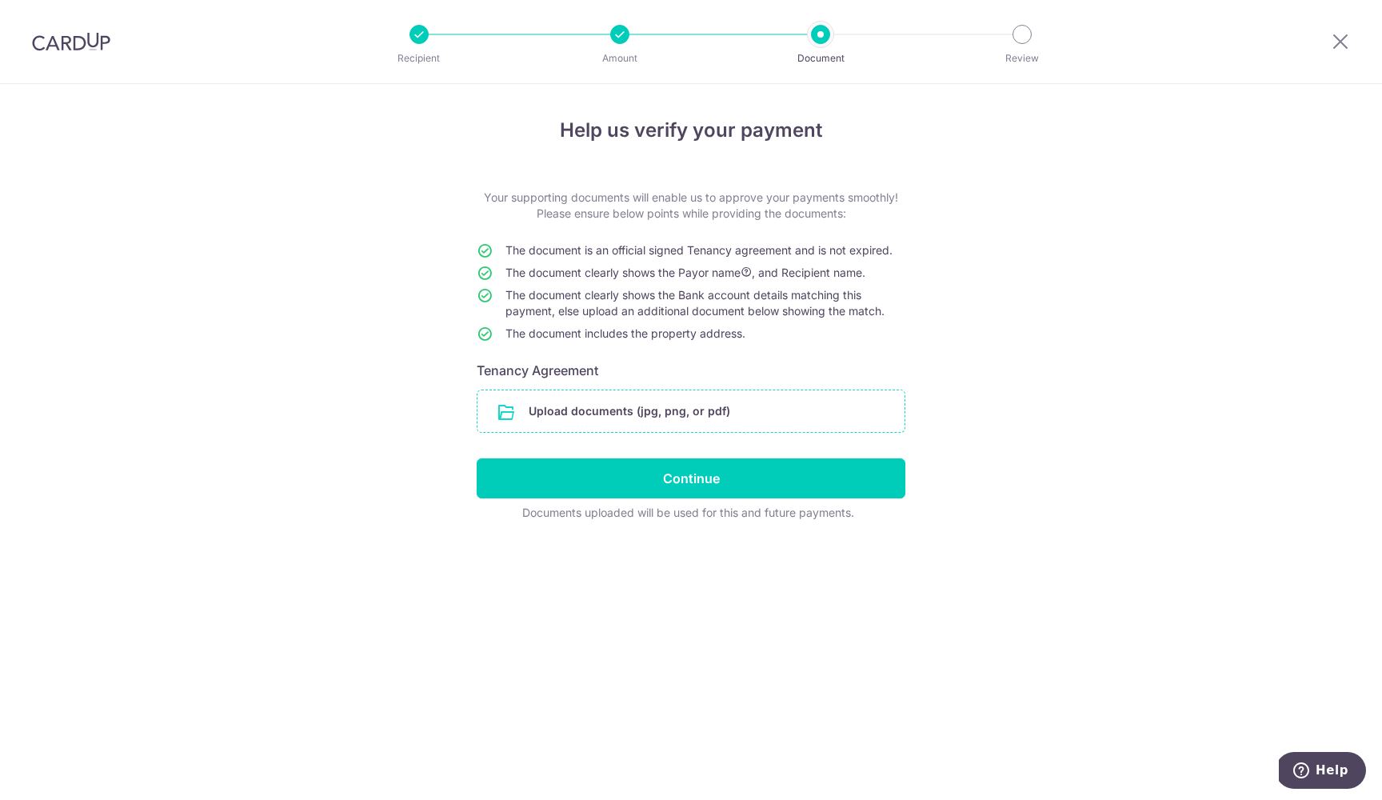
click at [633, 412] on input "file" at bounding box center [690, 411] width 427 height 42
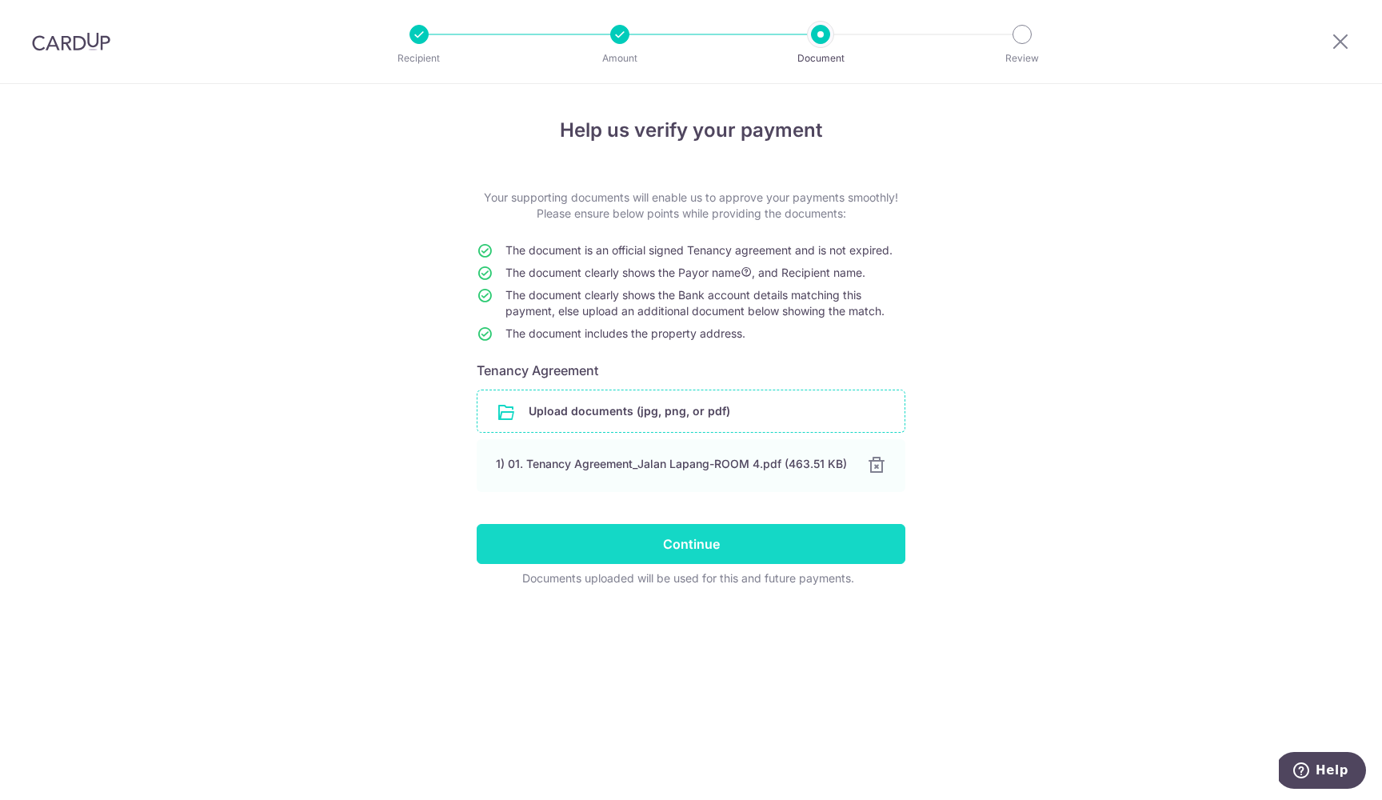
click at [737, 541] on input "Continue" at bounding box center [691, 544] width 429 height 40
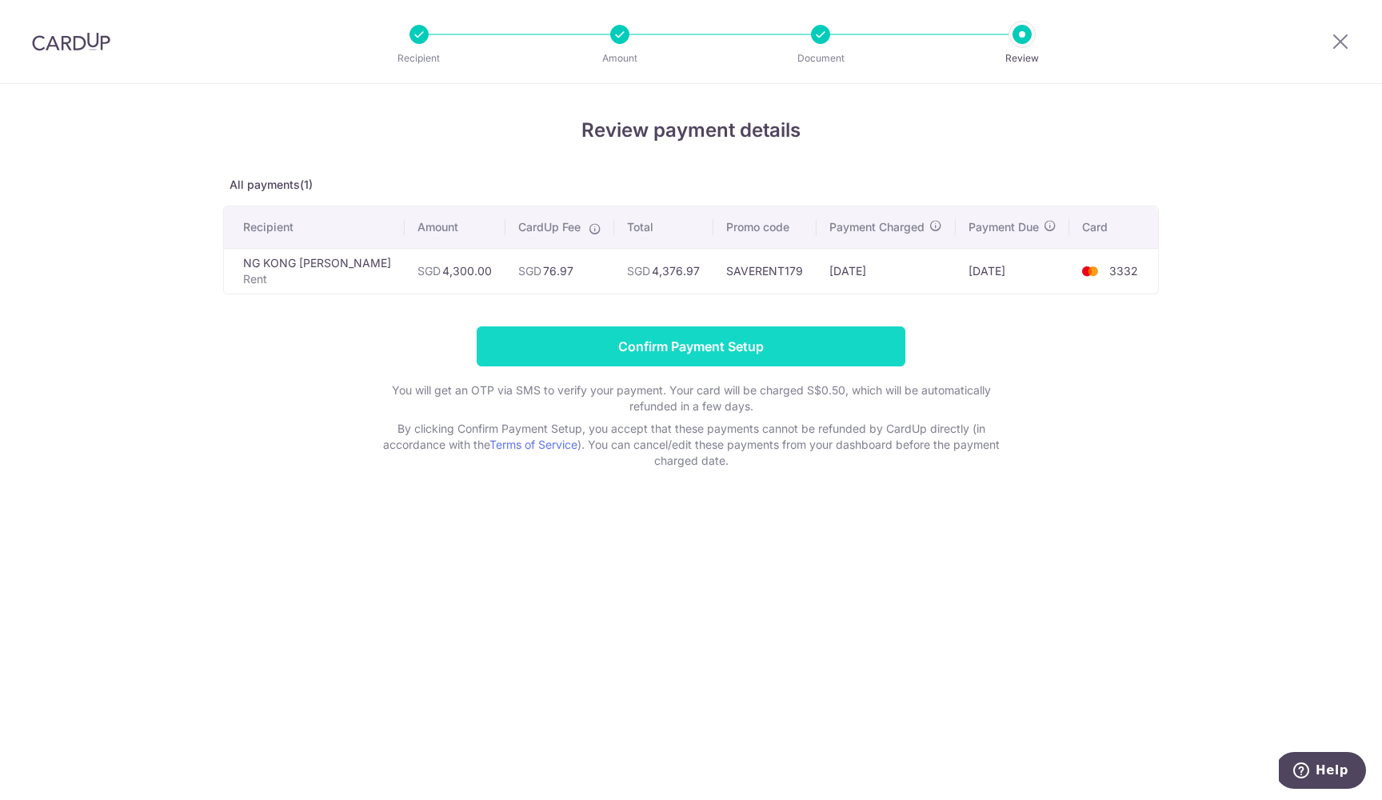
click at [691, 354] on input "Confirm Payment Setup" at bounding box center [691, 346] width 429 height 40
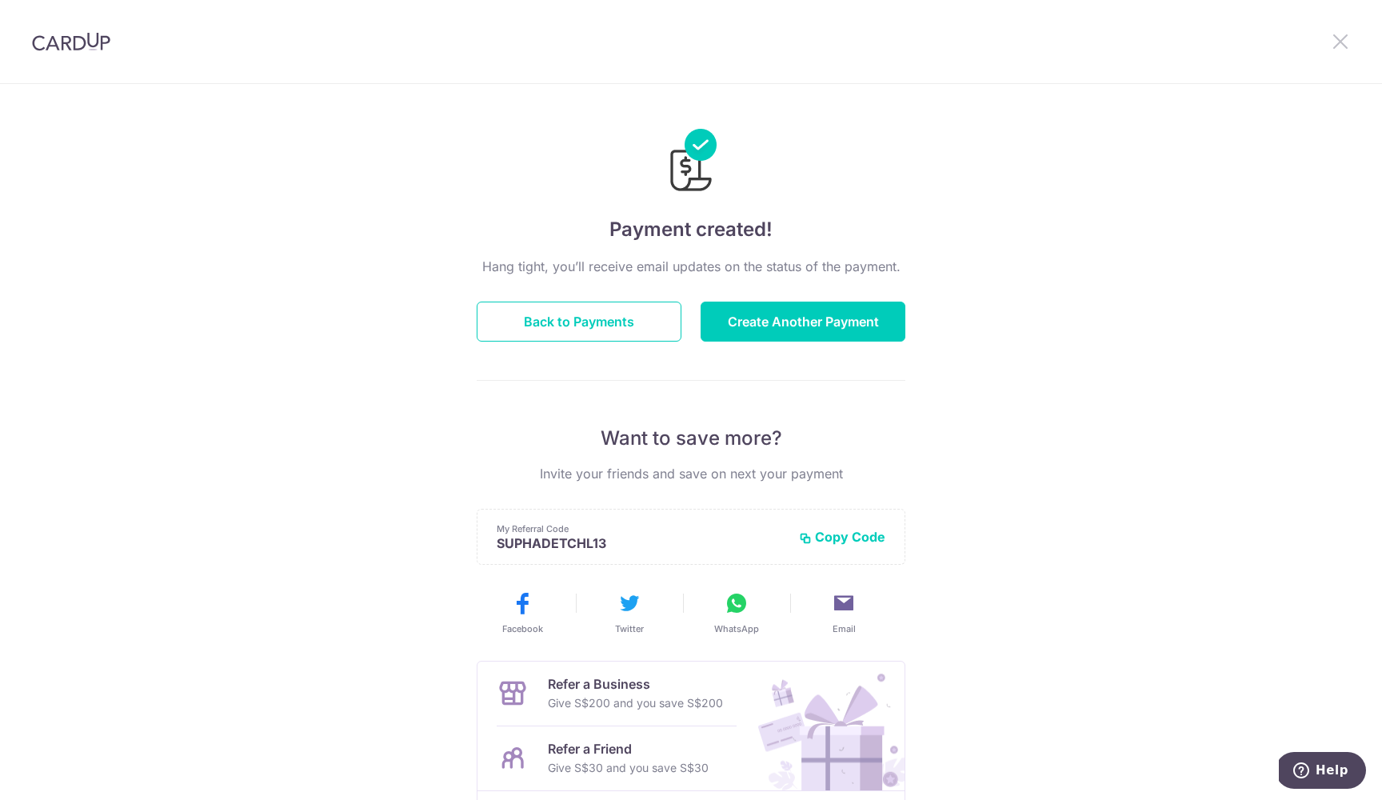
click at [1336, 46] on icon at bounding box center [1340, 41] width 19 height 20
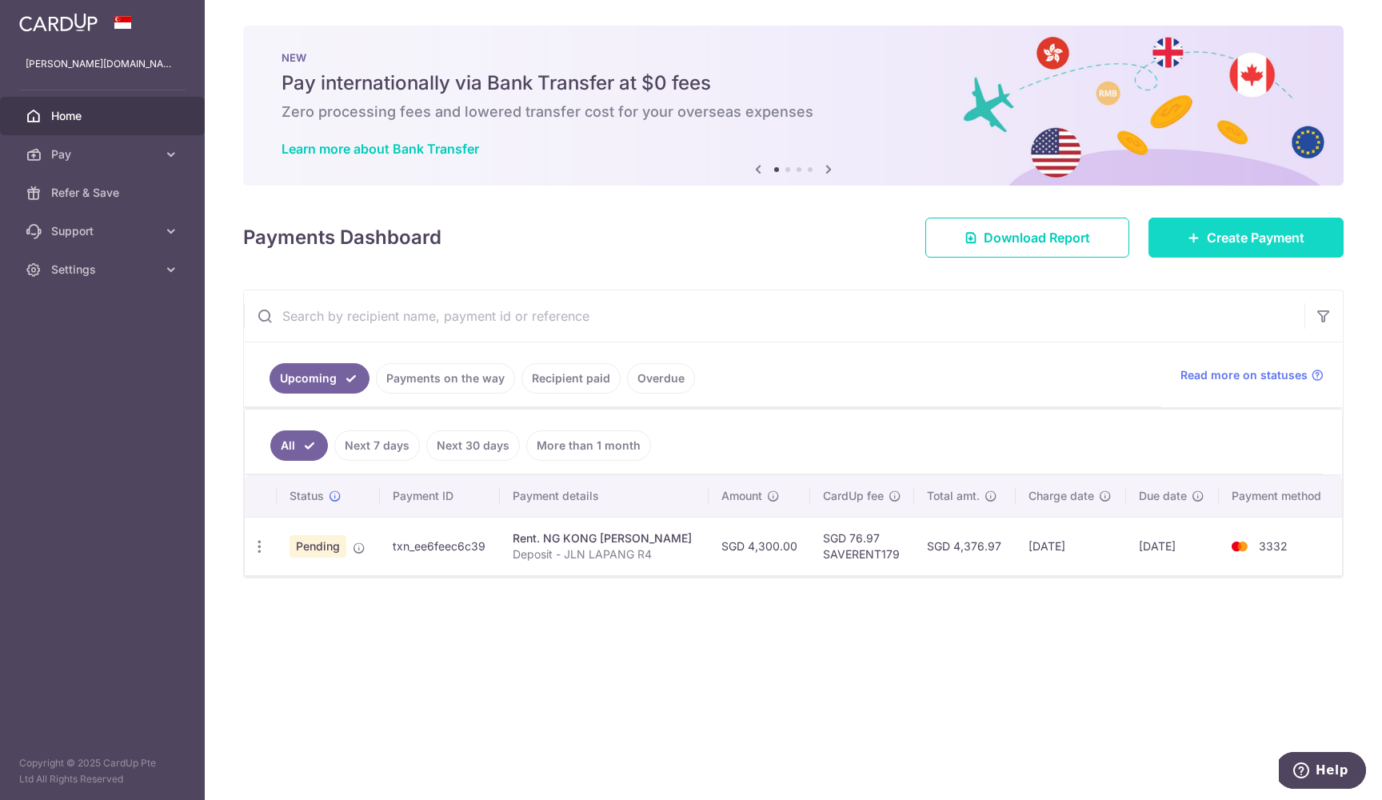
click at [1224, 247] on link "Create Payment" at bounding box center [1245, 238] width 195 height 40
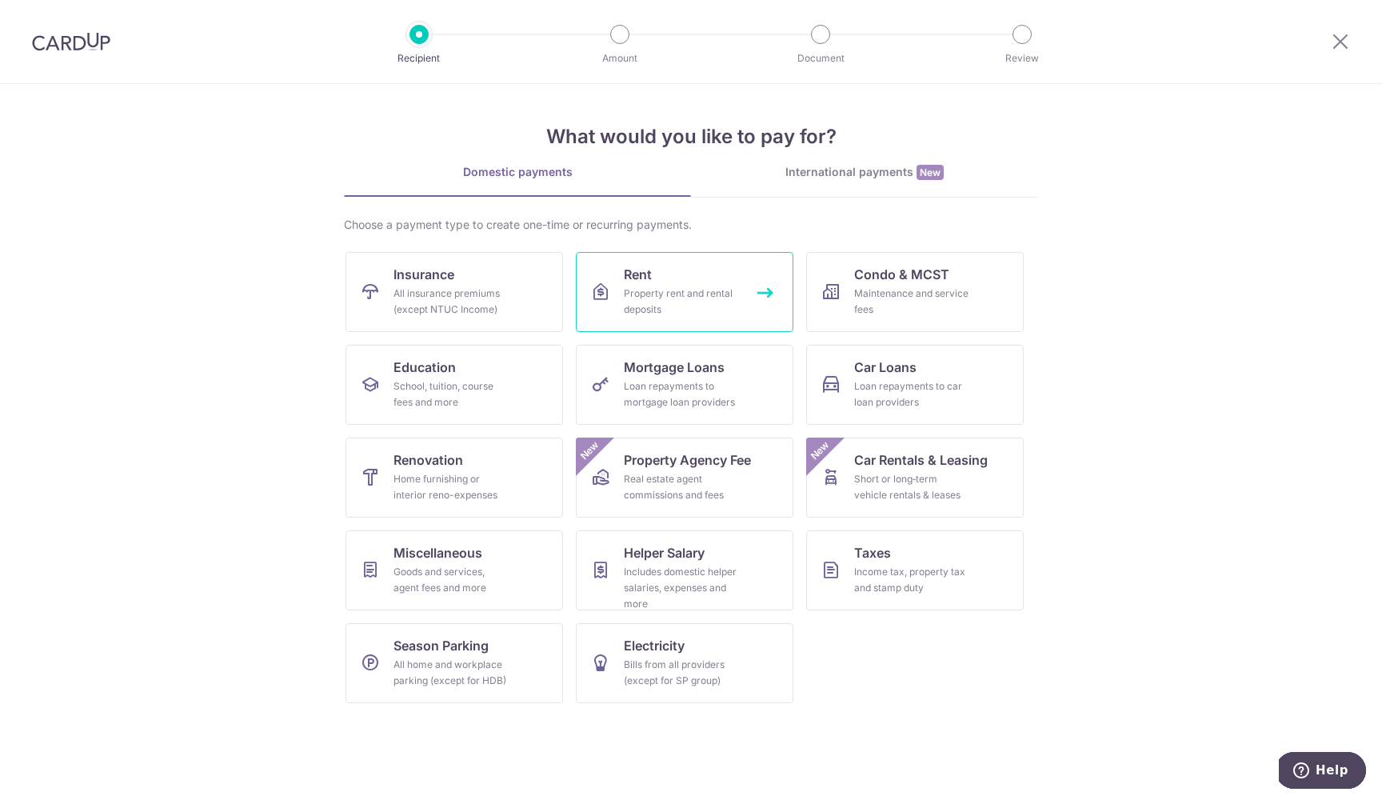
click at [637, 303] on div "Property rent and rental deposits" at bounding box center [681, 302] width 115 height 32
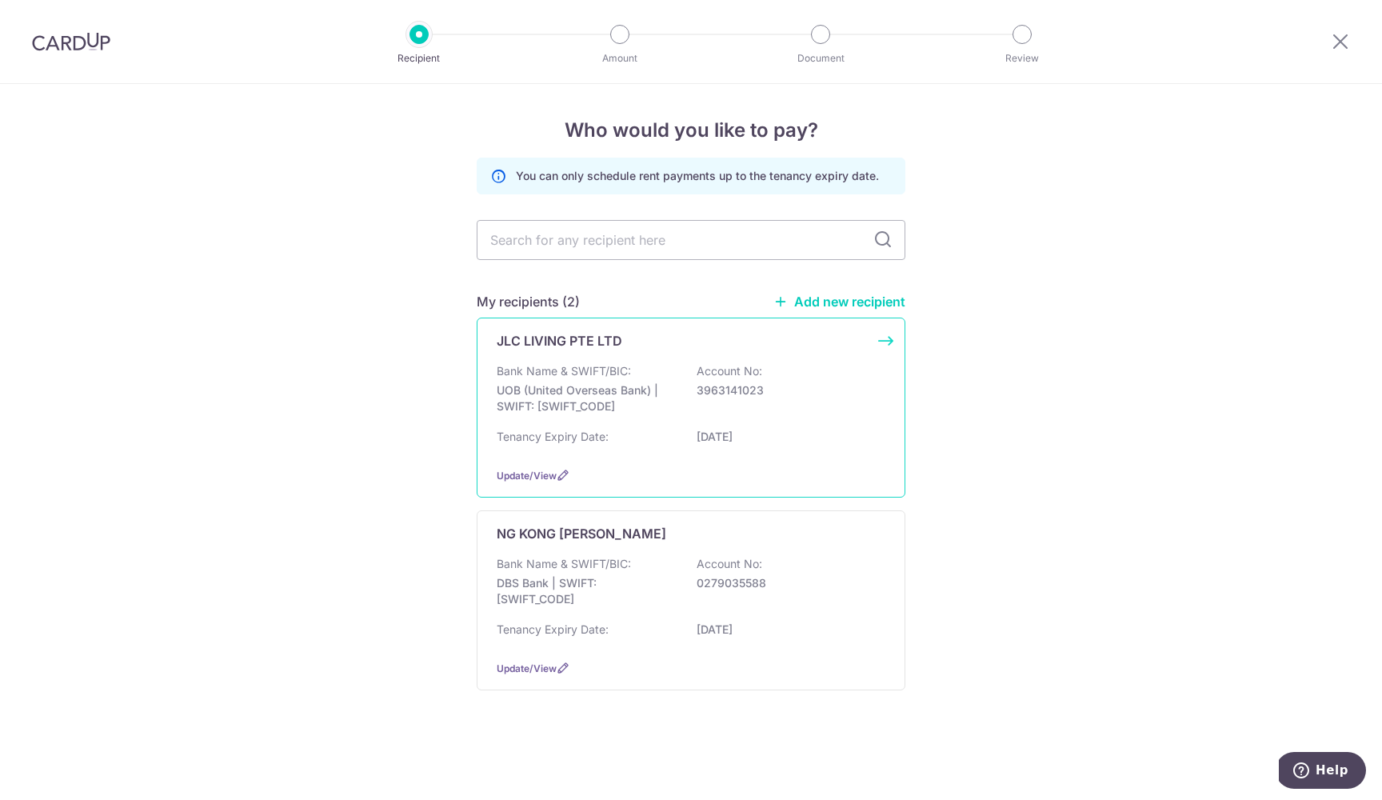
click at [612, 390] on p "UOB (United Overseas Bank) | SWIFT: UOVBSGSGXXX" at bounding box center [586, 398] width 179 height 32
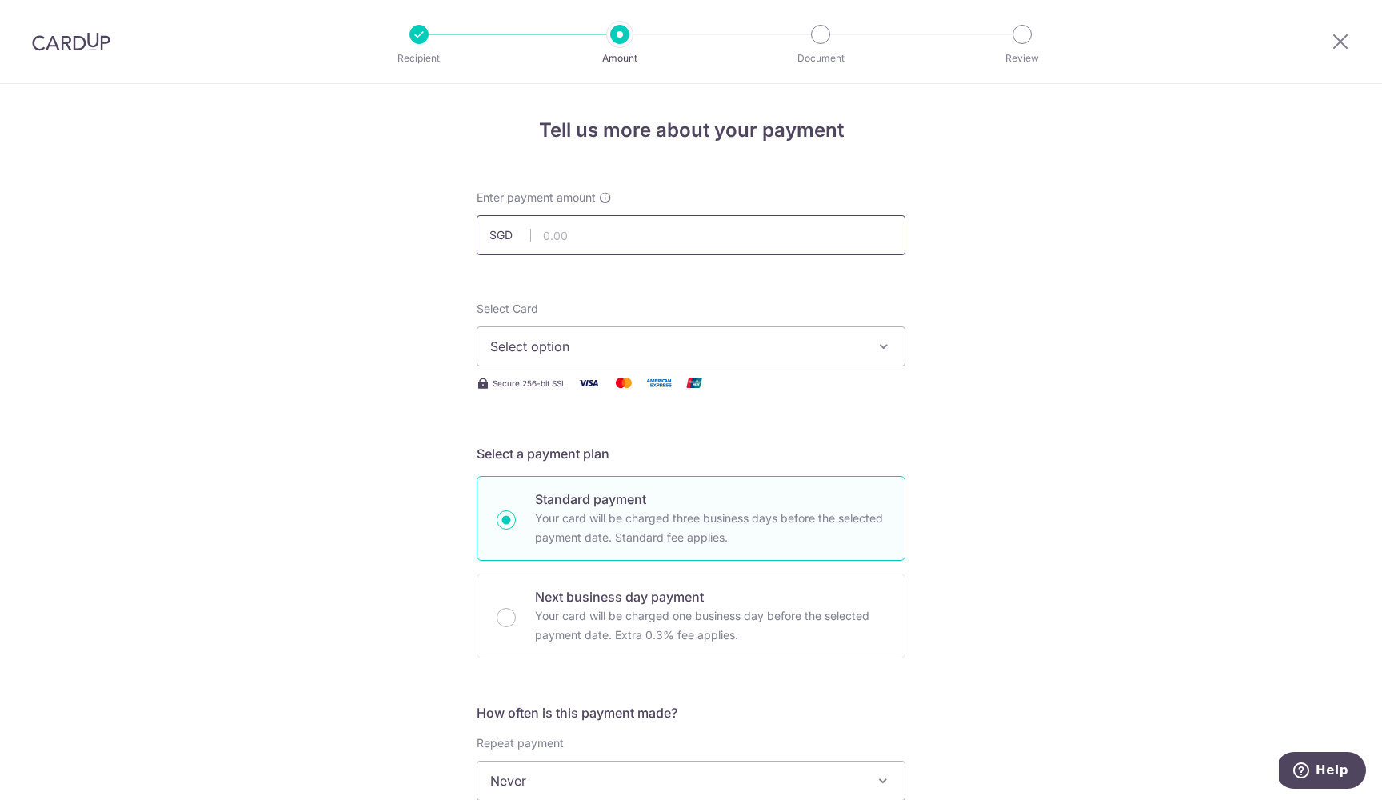
click at [621, 240] on input "text" at bounding box center [691, 235] width 429 height 40
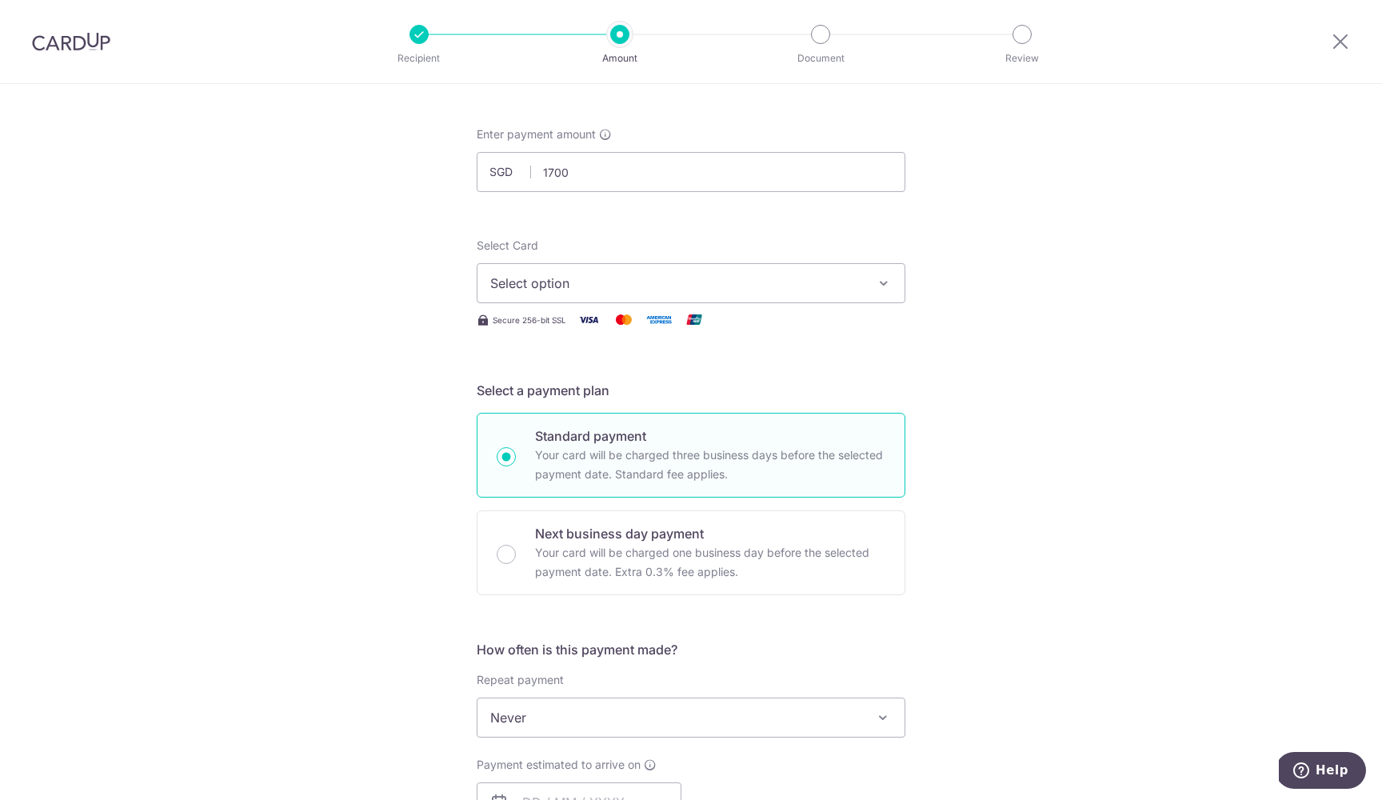
type input "1,700.00"
click at [719, 247] on div "Select Card Select option Add credit card Your Cards **** 3332" at bounding box center [691, 271] width 429 height 66
click at [695, 276] on span "Select option" at bounding box center [676, 283] width 373 height 19
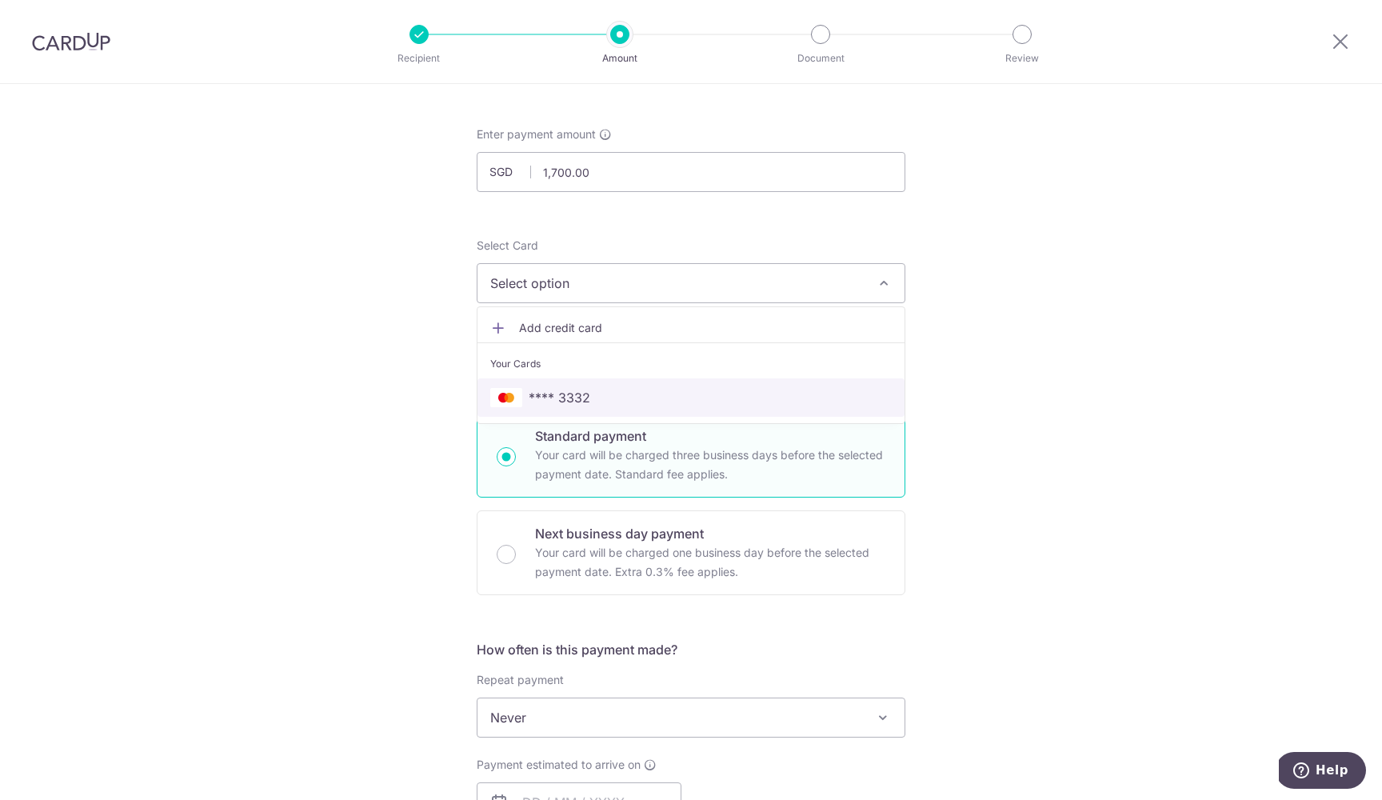
click at [593, 381] on link "**** 3332" at bounding box center [690, 397] width 427 height 38
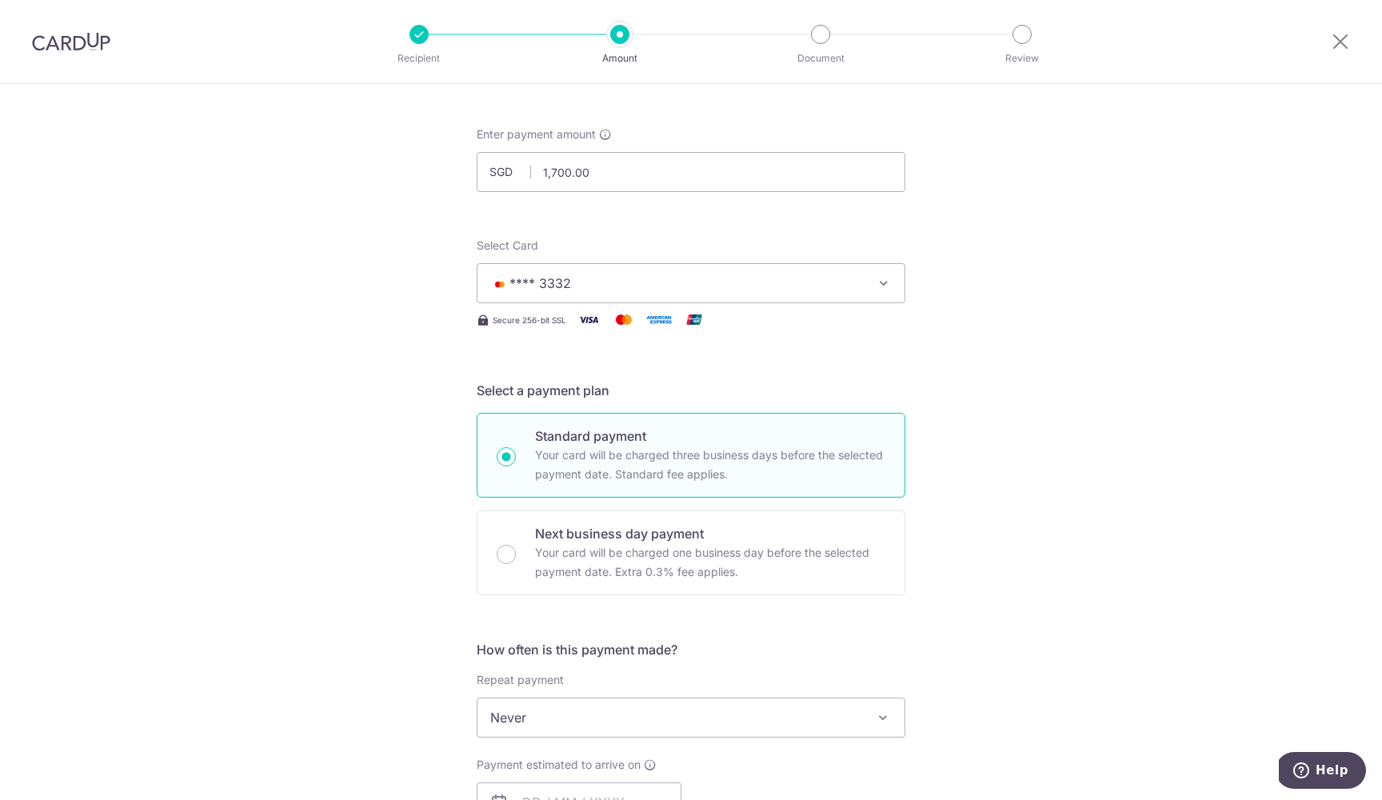
click at [394, 394] on div "Tell us more about your payment Enter payment amount SGD 1,700.00 1700.00 Selec…" at bounding box center [691, 744] width 1382 height 1447
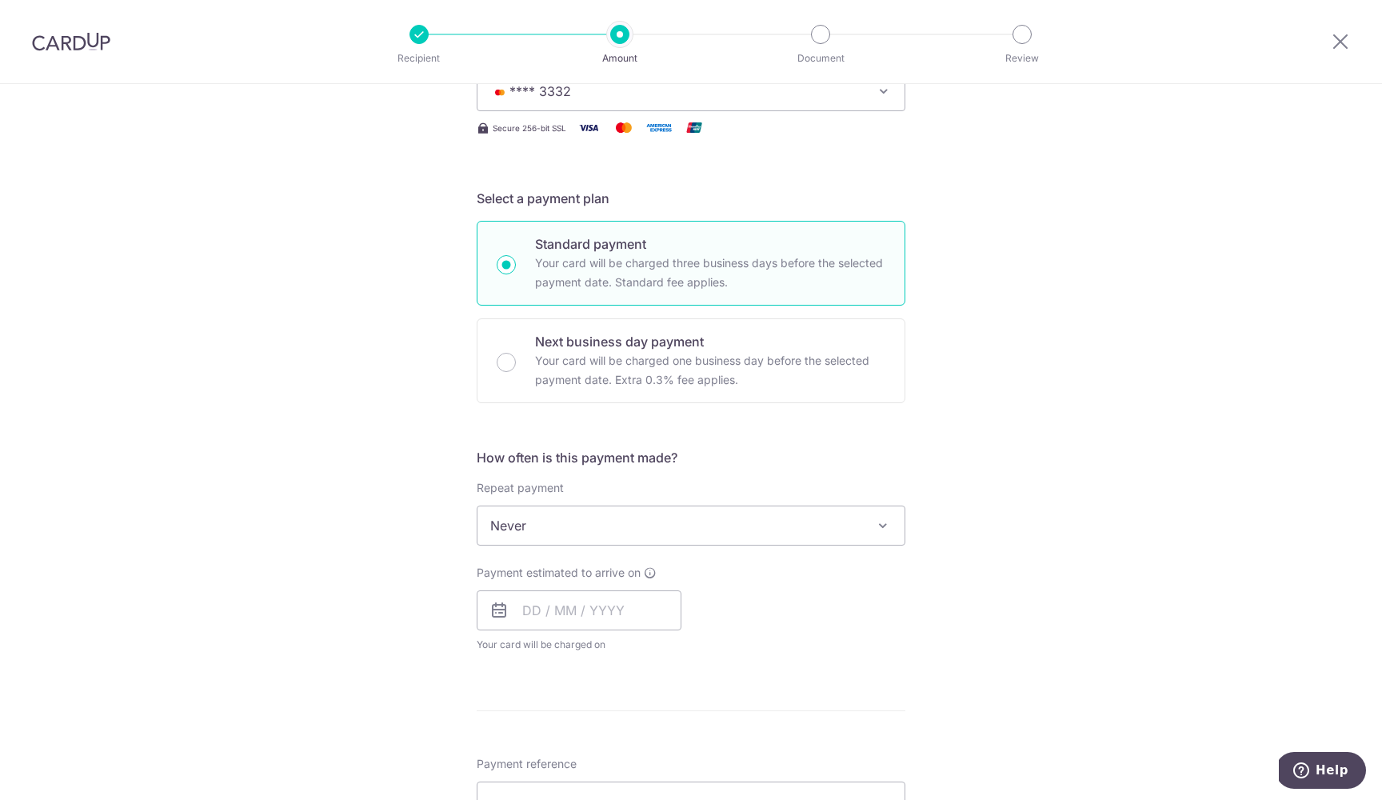
scroll to position [352, 0]
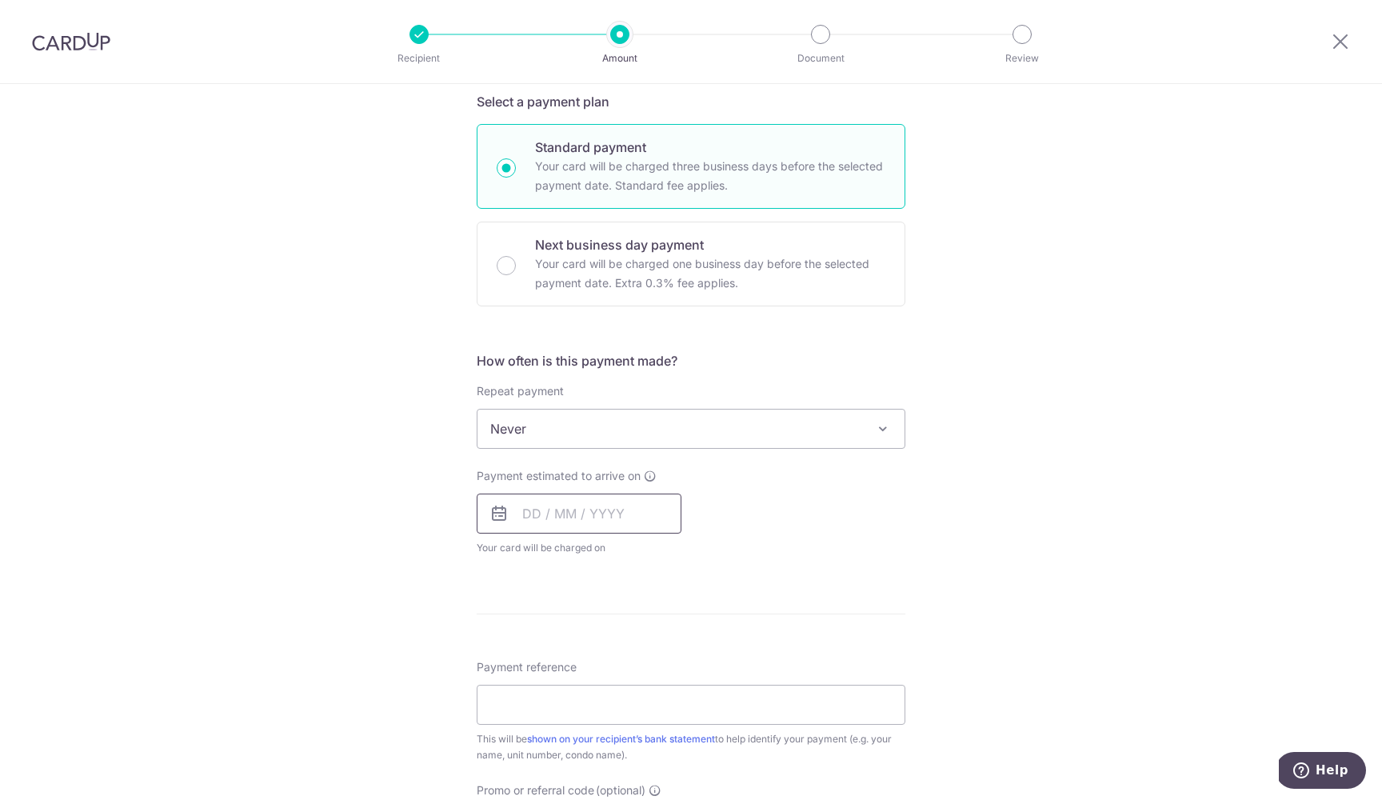
click at [589, 515] on input "text" at bounding box center [579, 513] width 205 height 40
click at [666, 757] on link "29" at bounding box center [670, 755] width 26 height 26
type input "[DATE]"
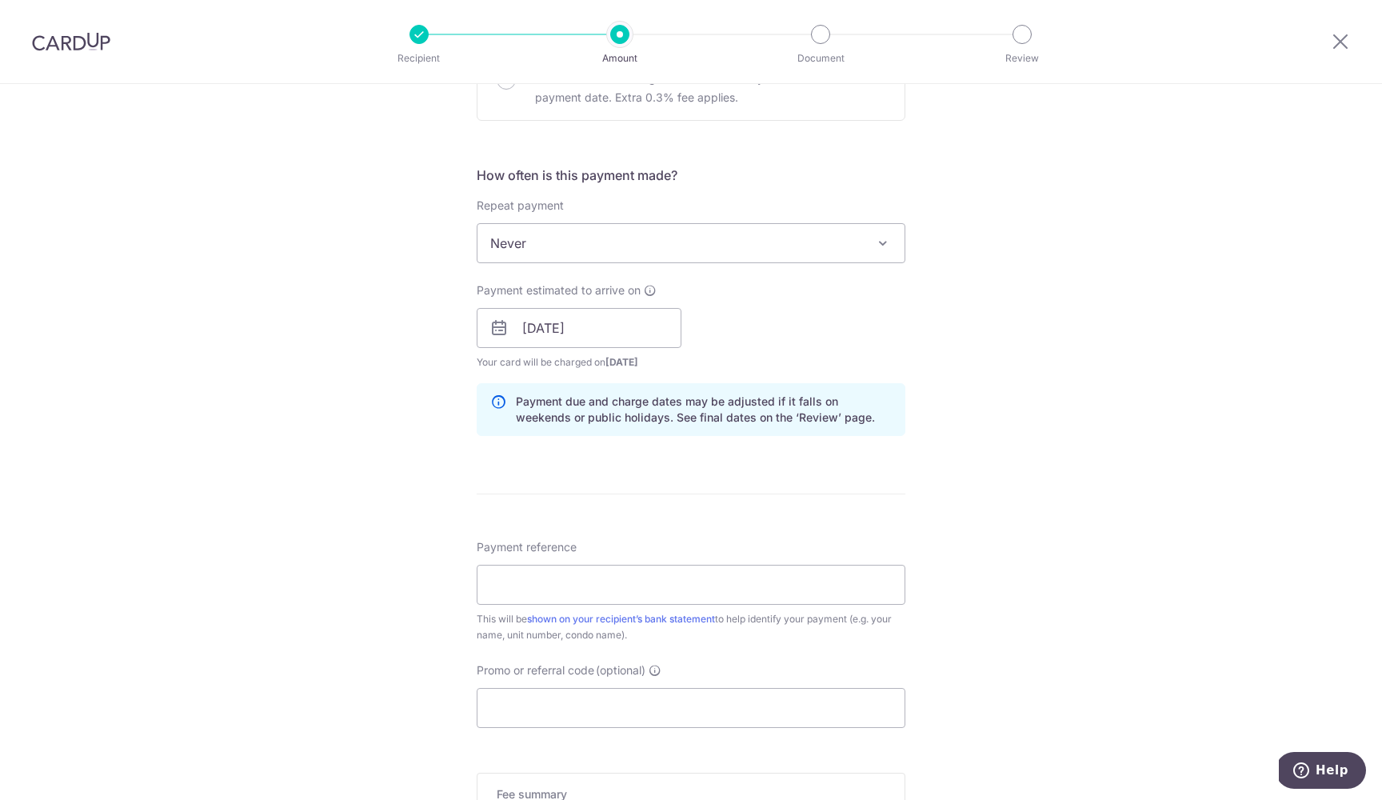
scroll to position [553, 0]
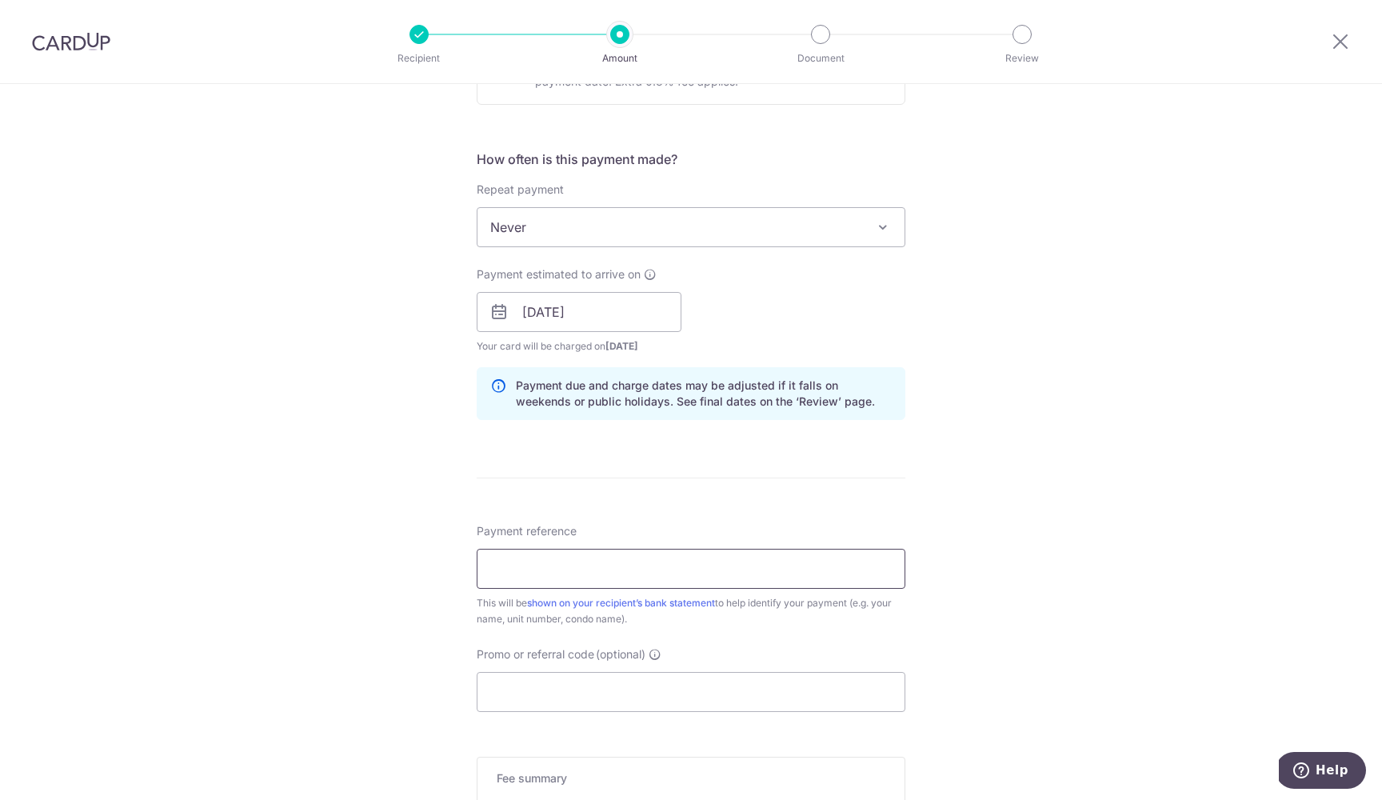
click at [613, 577] on input "Payment reference" at bounding box center [691, 569] width 429 height 40
click at [741, 488] on form "Enter payment amount SGD 1,700.00 1700.00 Select Card **** 3332 Add credit card…" at bounding box center [691, 302] width 429 height 1332
click at [645, 569] on input "EMG0814-R3 [PERSON_NAME] [DATE] Rental" at bounding box center [691, 569] width 429 height 40
click at [637, 568] on input "EMG0814-R3 [PERSON_NAME] [DATE] Rental" at bounding box center [691, 569] width 429 height 40
type input "EMG0814-R3 [PERSON_NAME] [DATE] Rental"
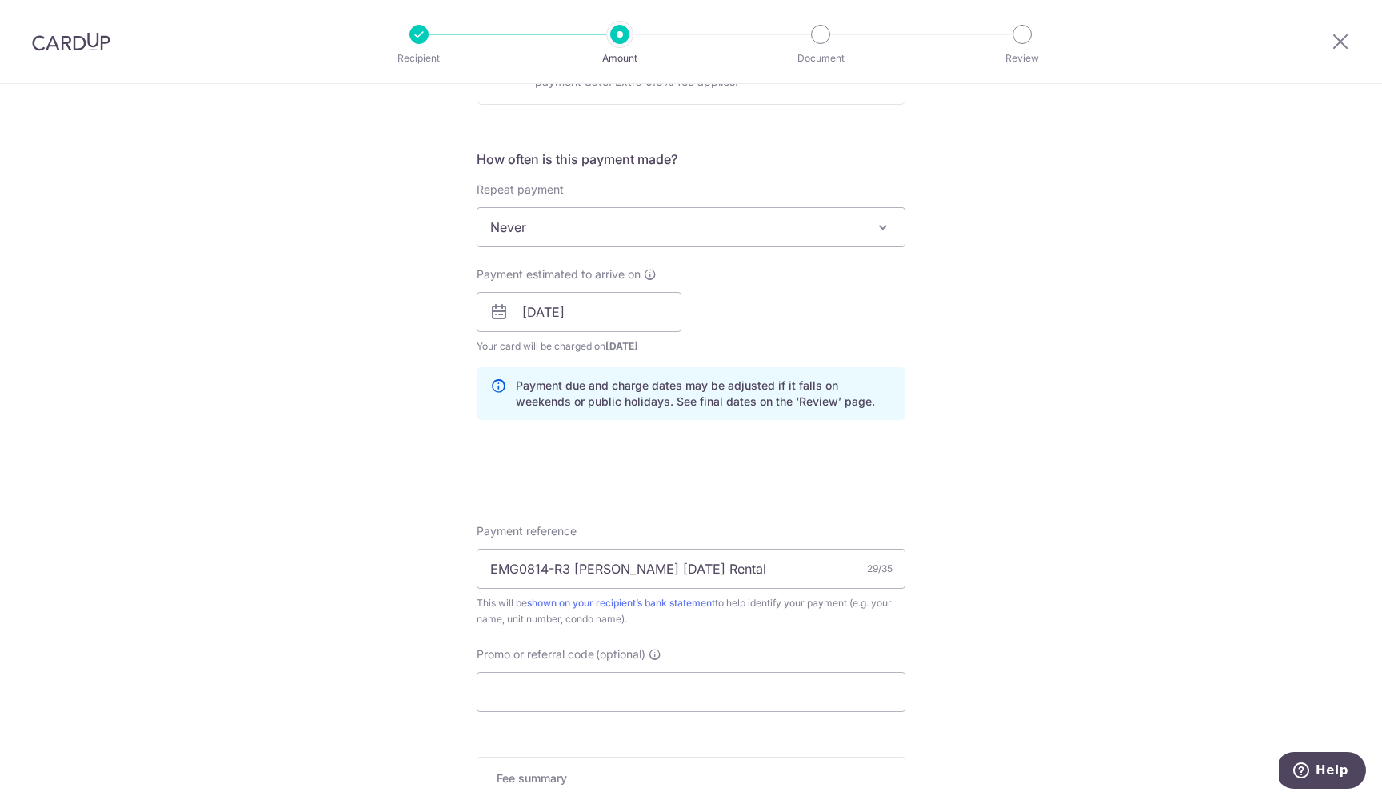
click at [396, 585] on div "Tell us more about your payment Enter payment amount SGD 1,700.00 1700.00 Selec…" at bounding box center [691, 287] width 1382 height 1512
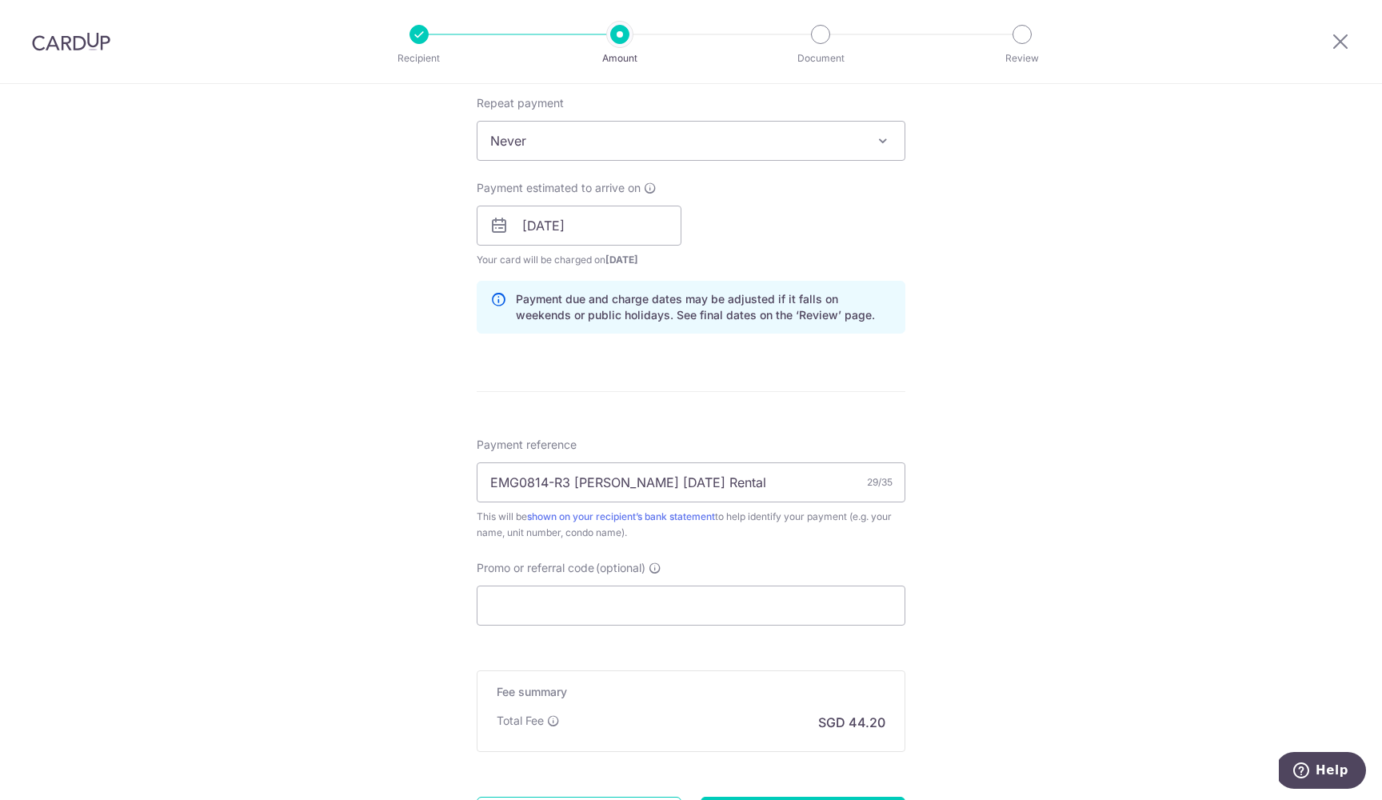
scroll to position [653, 0]
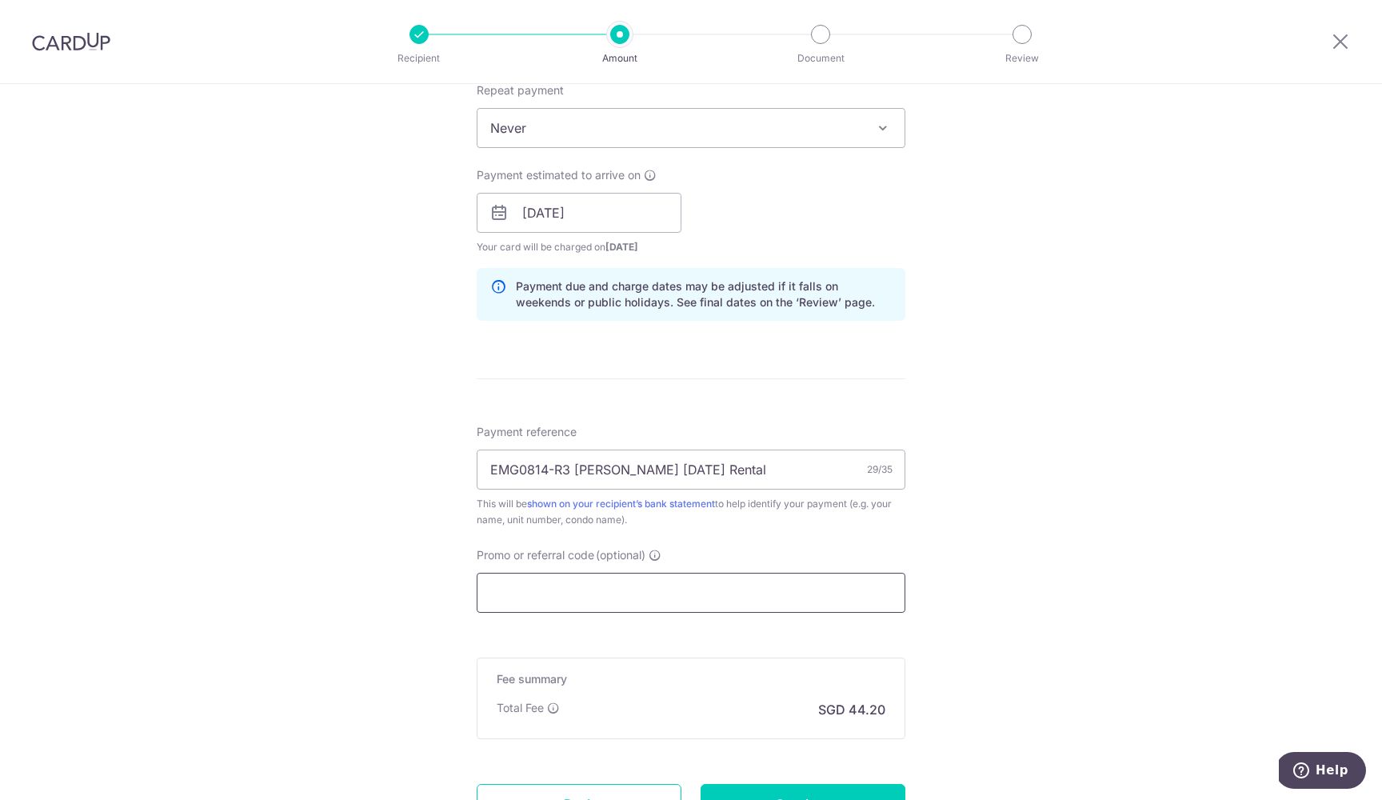
click at [578, 600] on input "Promo or referral code (optional)" at bounding box center [691, 593] width 429 height 40
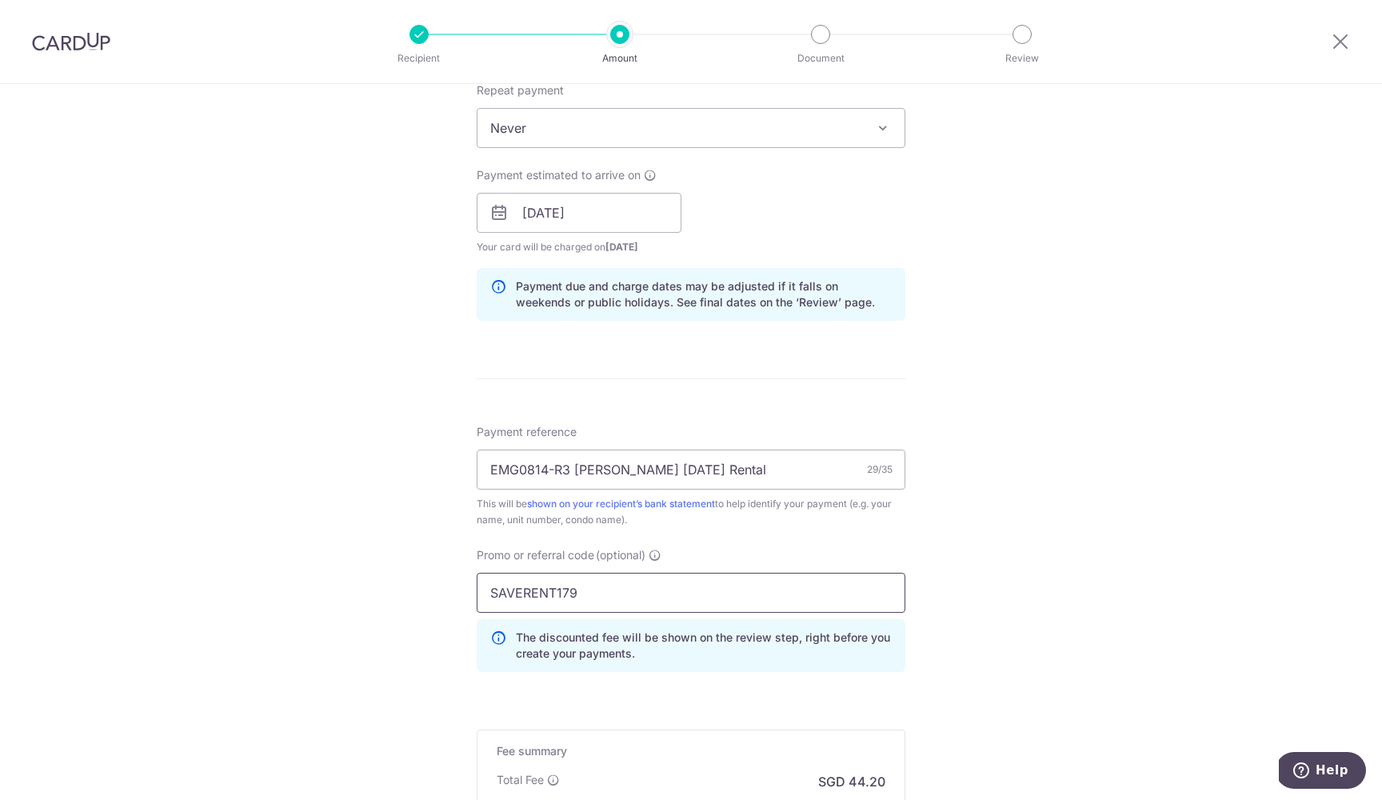
type input "SAVERENT179"
click at [1113, 469] on div "Tell us more about your payment Enter payment amount SGD 1,700.00 1700.00 Selec…" at bounding box center [691, 223] width 1382 height 1584
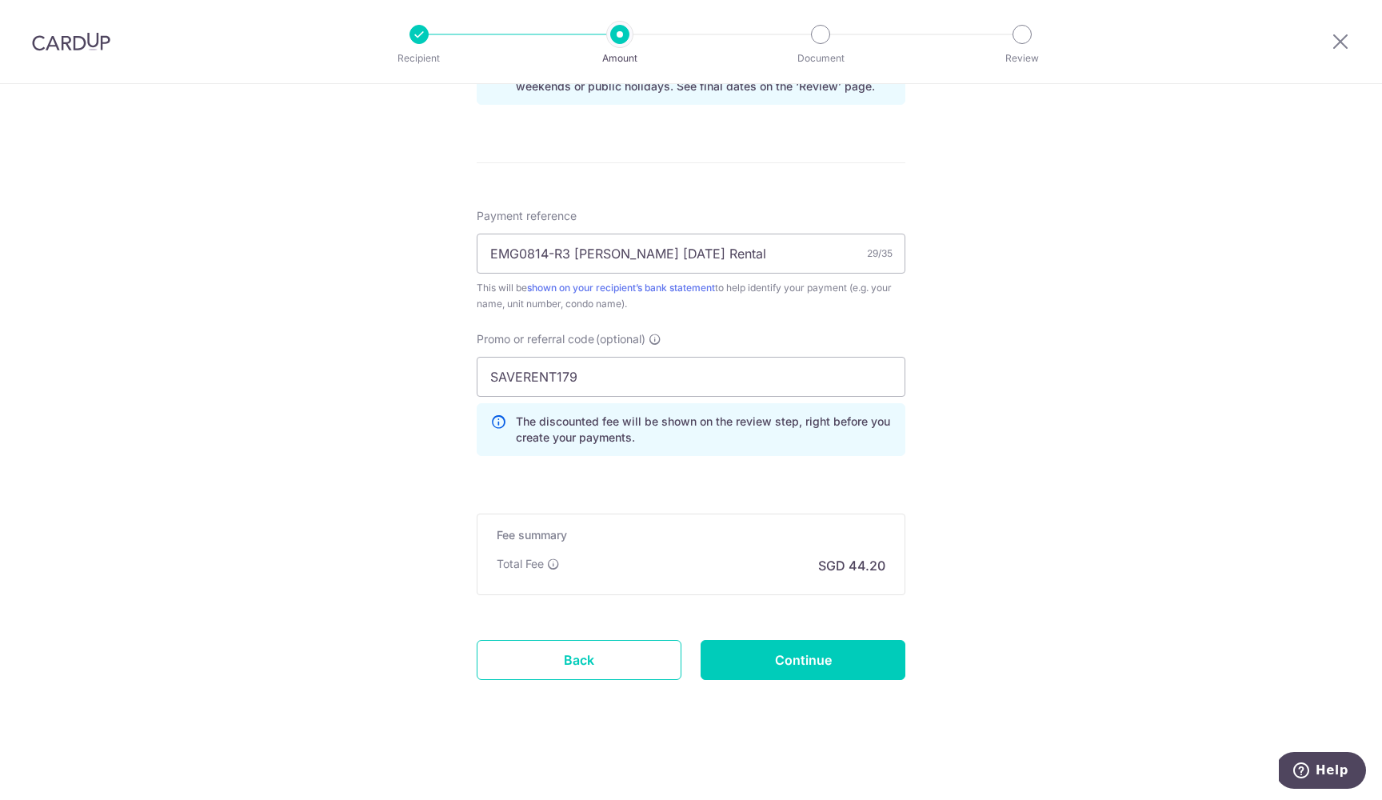
scroll to position [869, 0]
click at [999, 464] on div "Tell us more about your payment Enter payment amount SGD 1,700.00 1700.00 Selec…" at bounding box center [691, 7] width 1382 height 1584
click at [811, 652] on input "Continue" at bounding box center [803, 660] width 205 height 40
type input "Create Schedule"
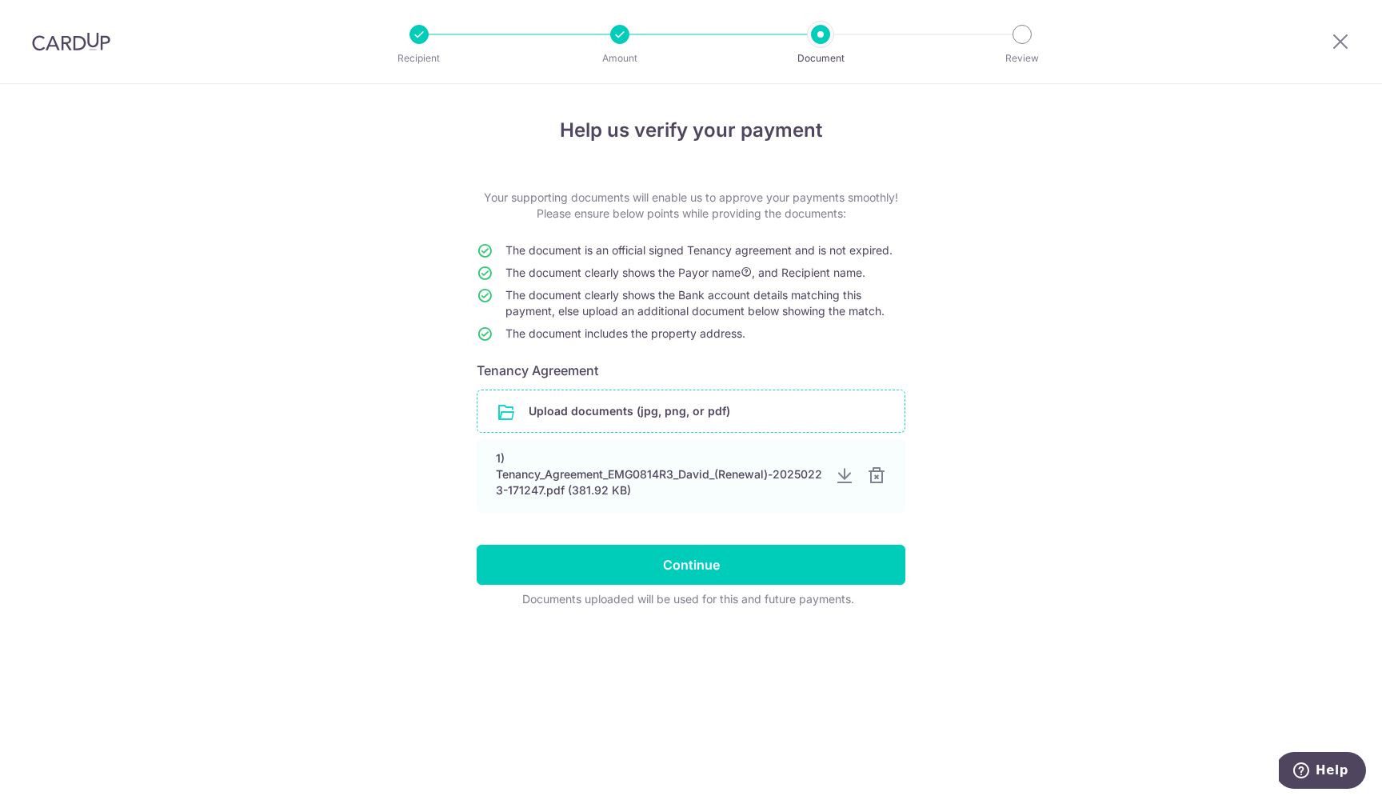
click at [727, 409] on input "file" at bounding box center [690, 411] width 427 height 42
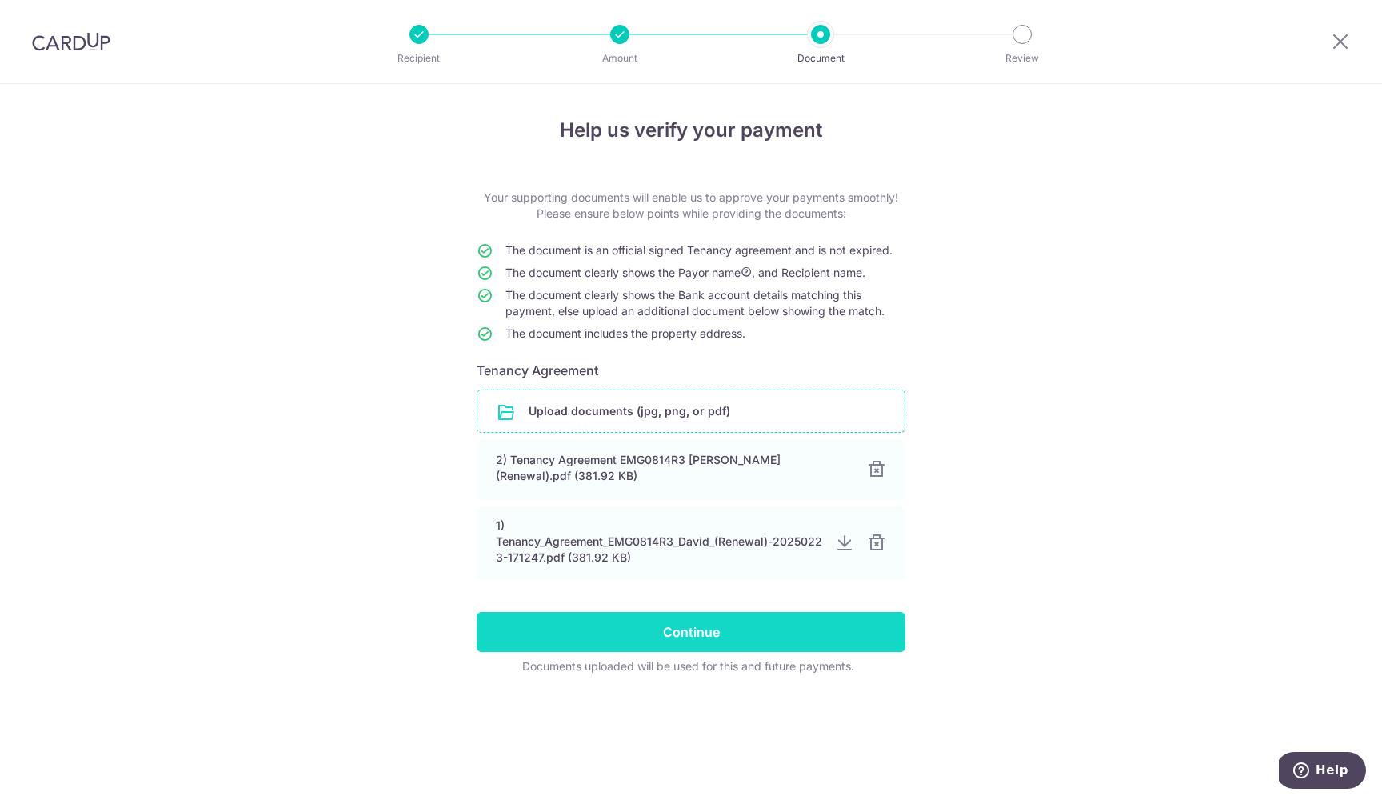
click at [754, 632] on input "Continue" at bounding box center [691, 632] width 429 height 40
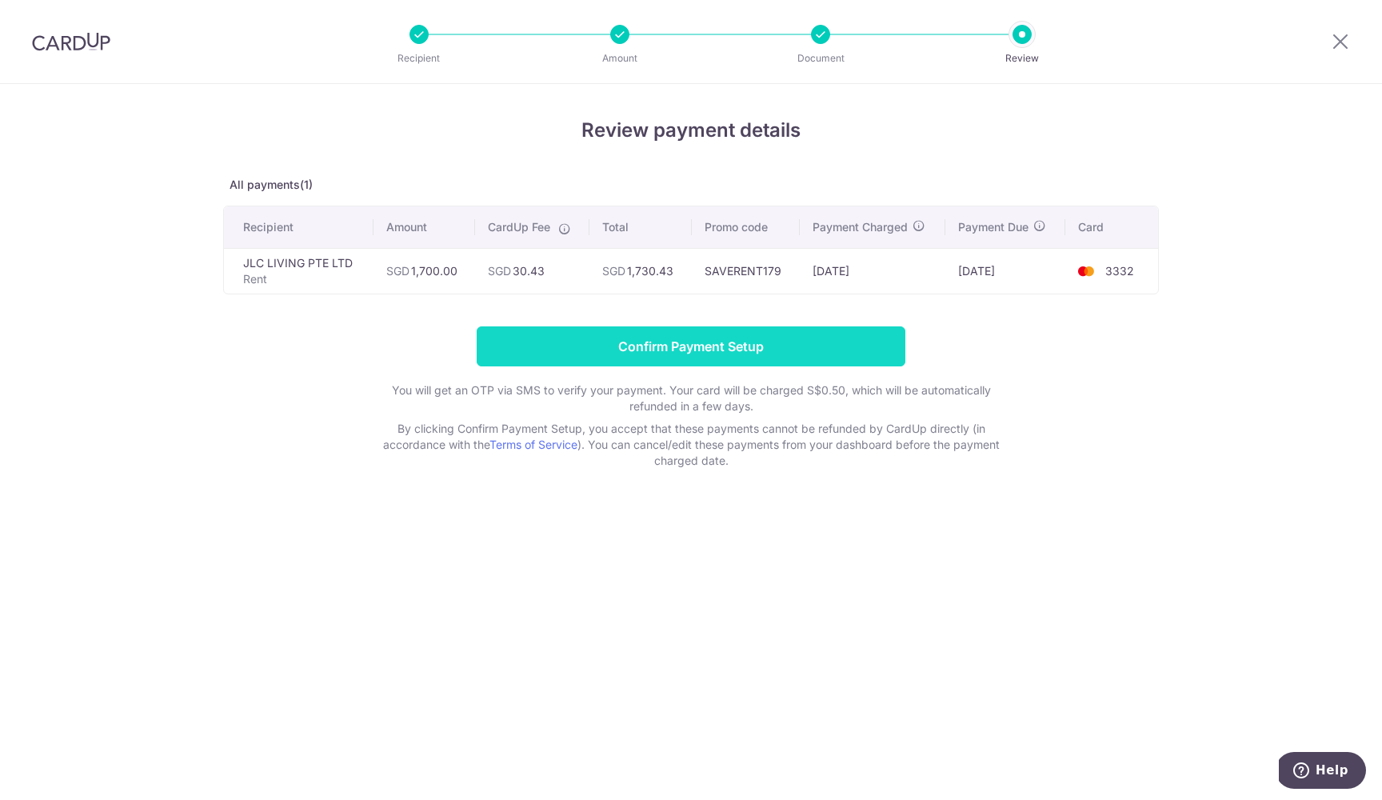
click at [781, 345] on input "Confirm Payment Setup" at bounding box center [691, 346] width 429 height 40
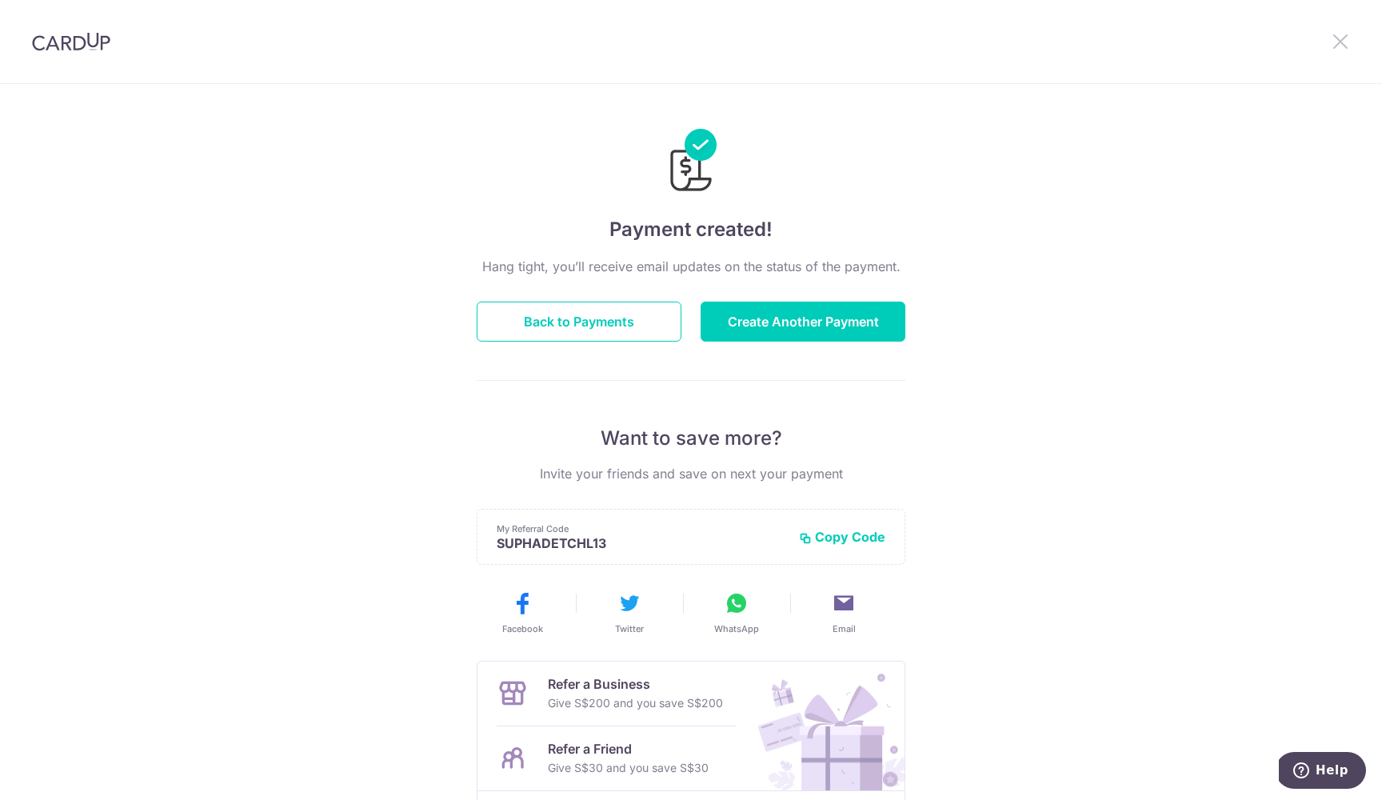
click at [1340, 50] on icon at bounding box center [1340, 41] width 19 height 20
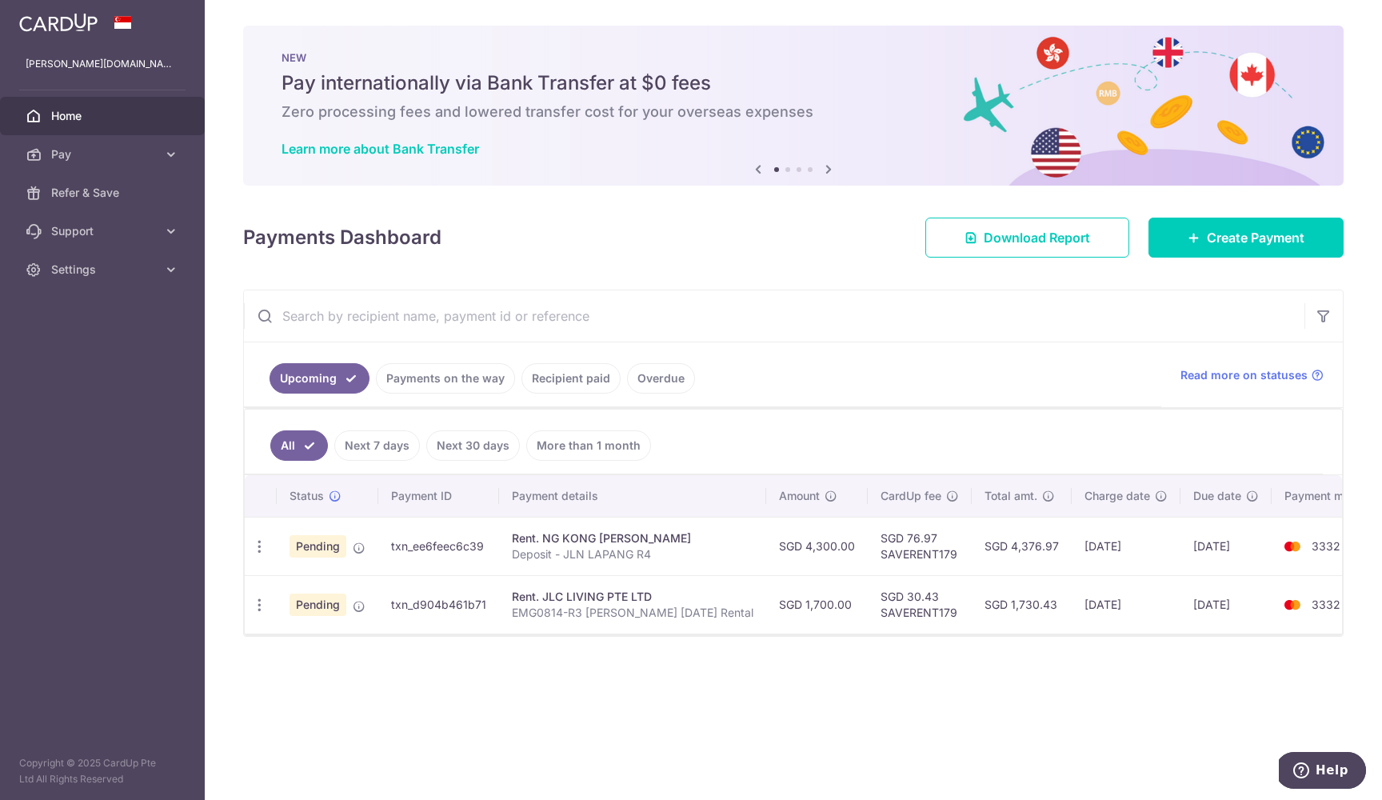
click at [1026, 331] on input "text" at bounding box center [774, 315] width 1060 height 51
click at [876, 302] on input "text" at bounding box center [774, 315] width 1060 height 51
